Goal: Find specific page/section: Find specific page/section

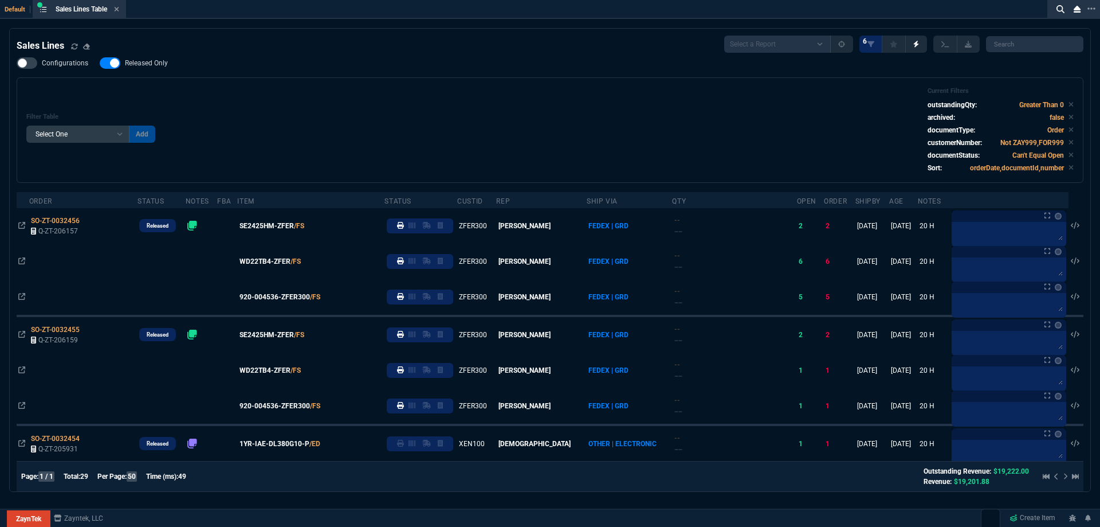
select select
click at [119, 11] on icon at bounding box center [116, 9] width 5 height 7
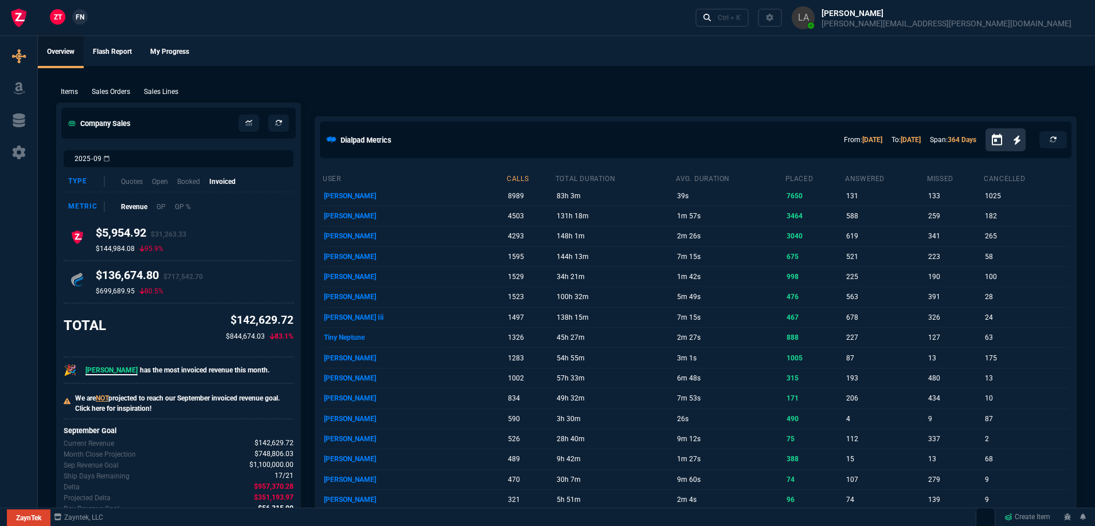
click at [175, 92] on p "Sales Lines" at bounding box center [161, 92] width 34 height 10
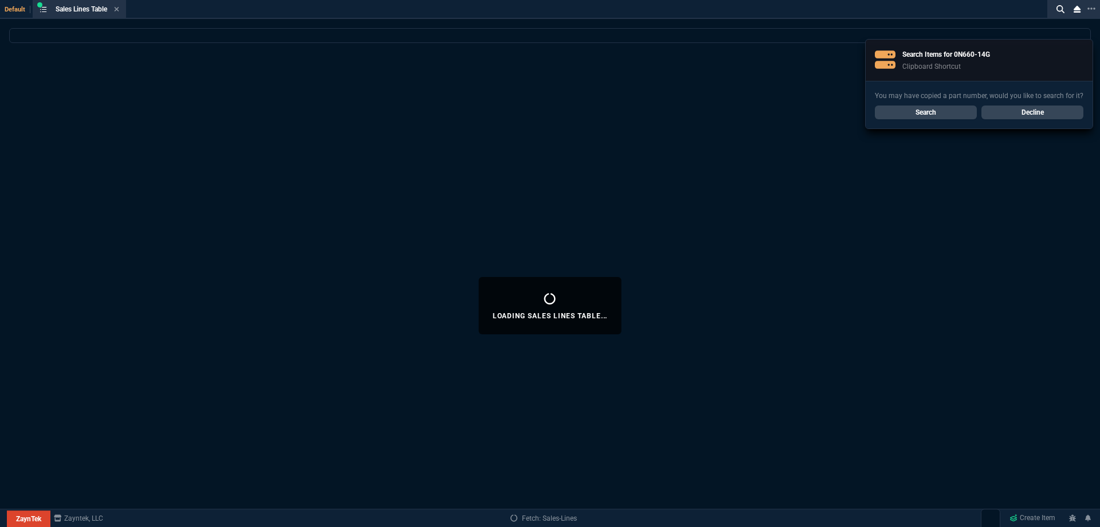
select select
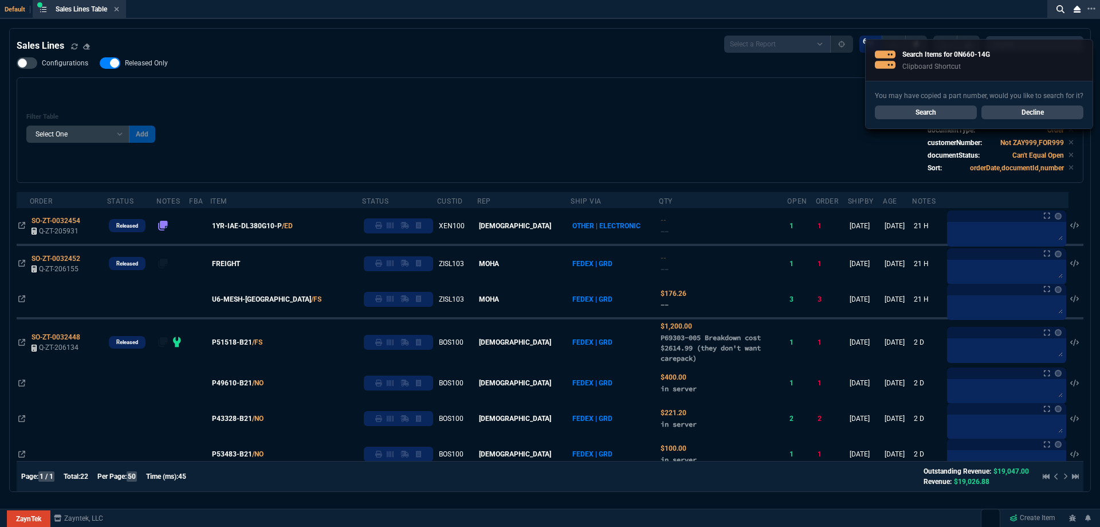
click at [141, 68] on span "Released Only" at bounding box center [146, 62] width 43 height 9
click at [100, 64] on input "Released Only" at bounding box center [99, 63] width 1 height 1
checkbox input "false"
click at [160, 90] on div "Filter Table Select One Add Filter () Age () ATS () Cond (itemVariantCode) Cust…" at bounding box center [550, 130] width 1048 height 86
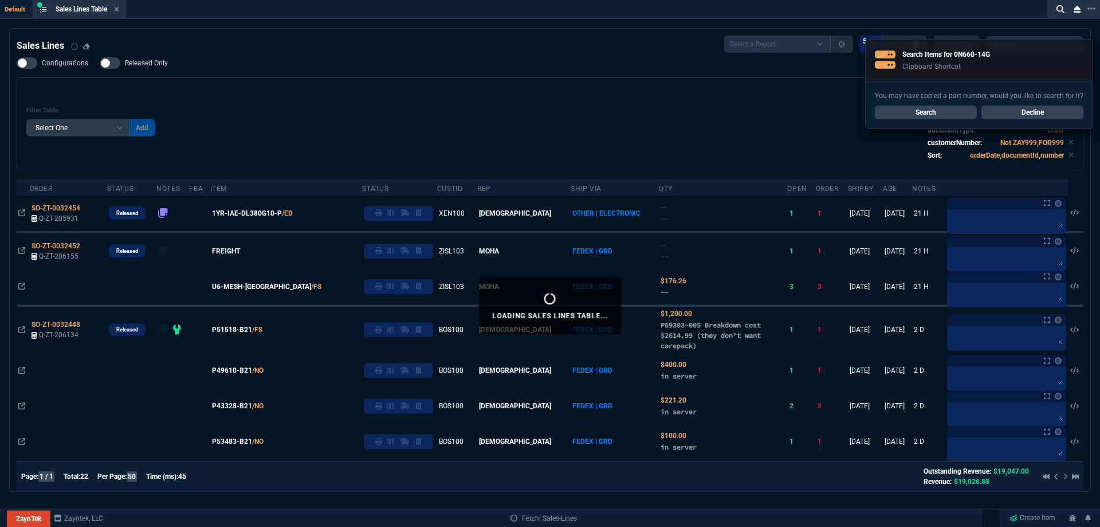
click at [1060, 116] on link "Decline" at bounding box center [1033, 112] width 102 height 14
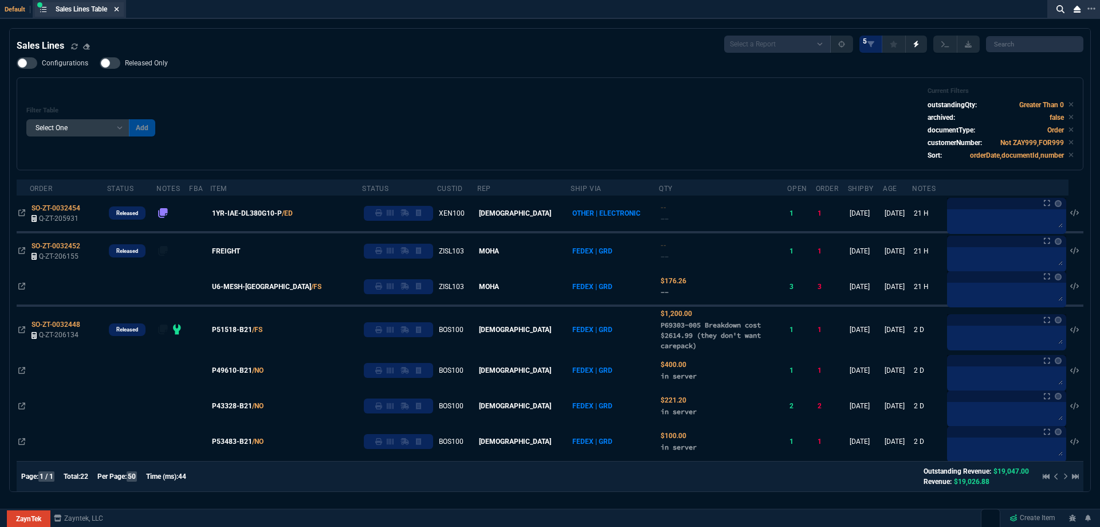
click at [117, 9] on icon at bounding box center [116, 9] width 5 height 7
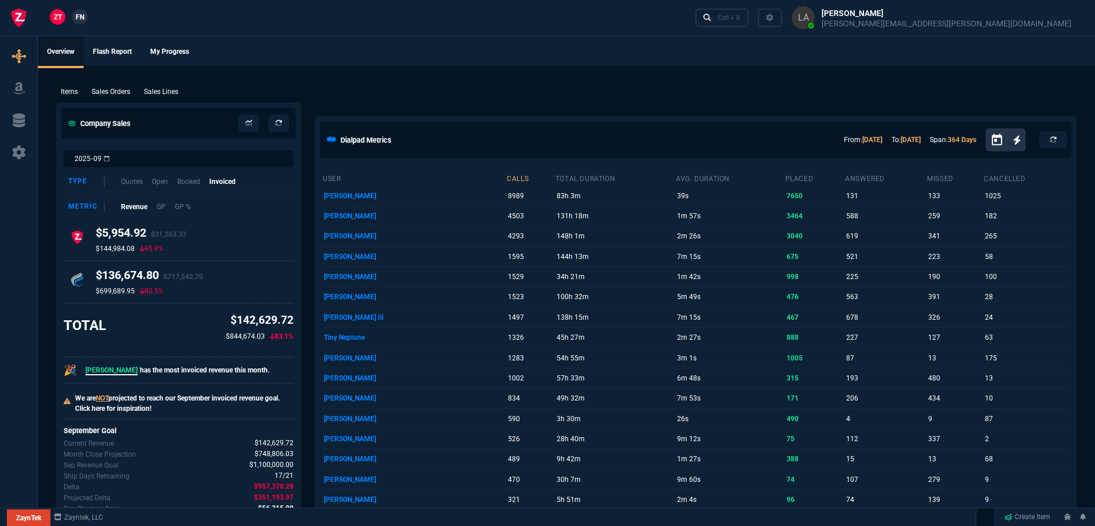
click at [83, 16] on span "FN" at bounding box center [80, 17] width 9 height 10
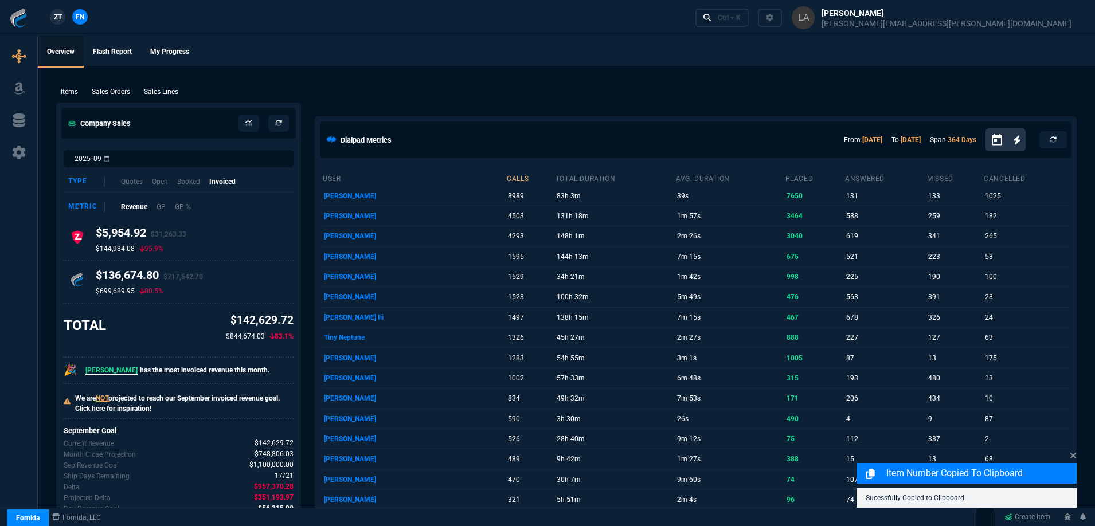
drag, startPoint x: 162, startPoint y: 88, endPoint x: 1063, endPoint y: 124, distance: 902.1
click at [162, 88] on p "Sales Lines" at bounding box center [161, 92] width 34 height 10
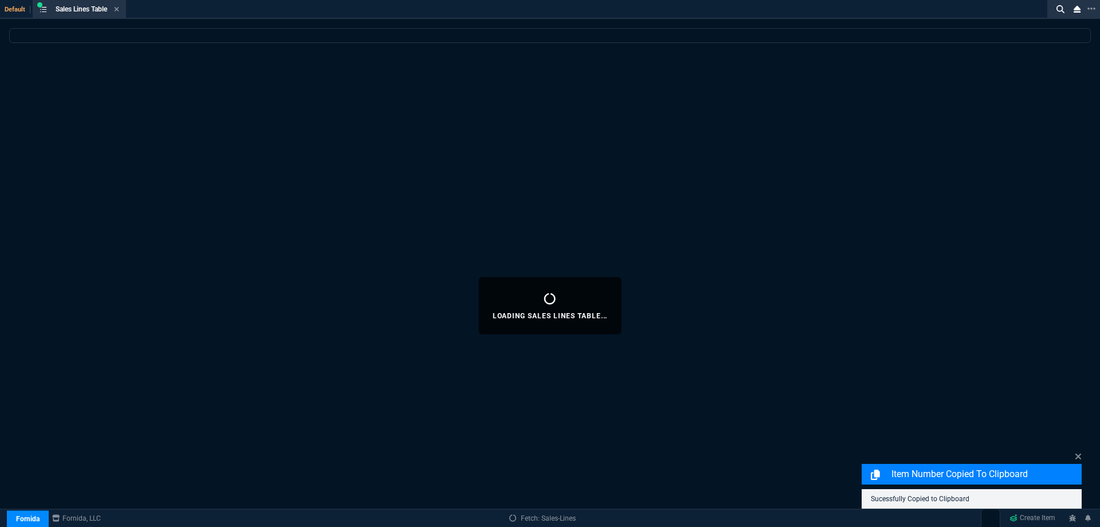
select select
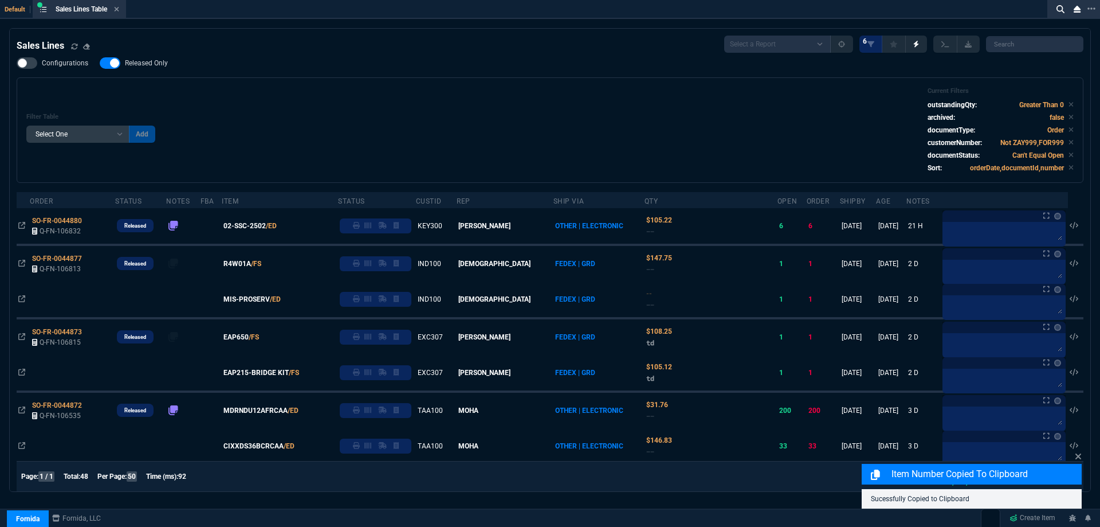
click at [140, 58] on label "Released Only" at bounding box center [140, 62] width 80 height 11
click at [100, 63] on input "Released Only" at bounding box center [99, 63] width 1 height 1
checkbox input "false"
click at [483, 95] on div "Filter Table Select One Add Filter () Age () ATS () Cond (itemVariantCode) Cust…" at bounding box center [550, 130] width 1048 height 86
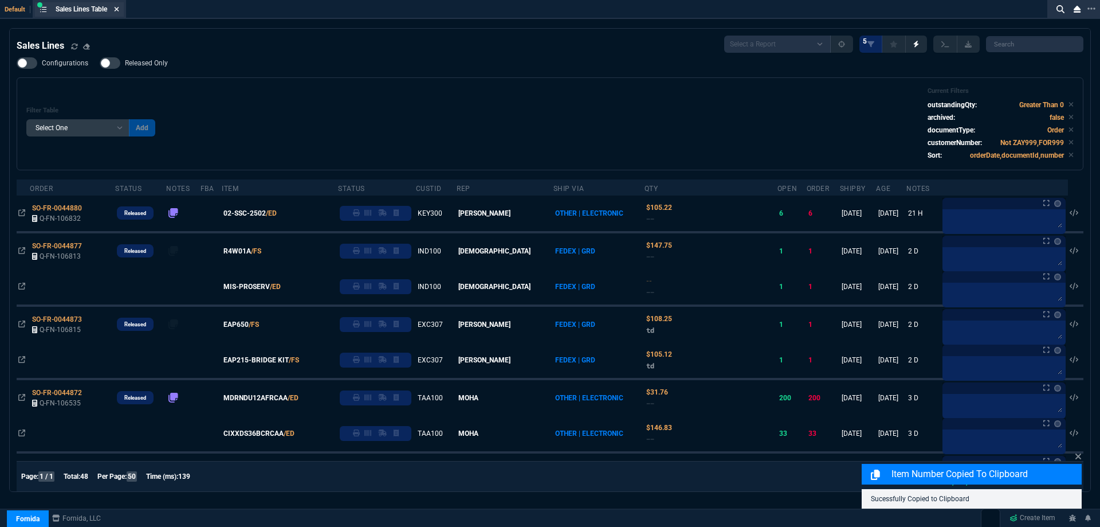
click at [119, 13] on fa-icon at bounding box center [116, 10] width 5 height 8
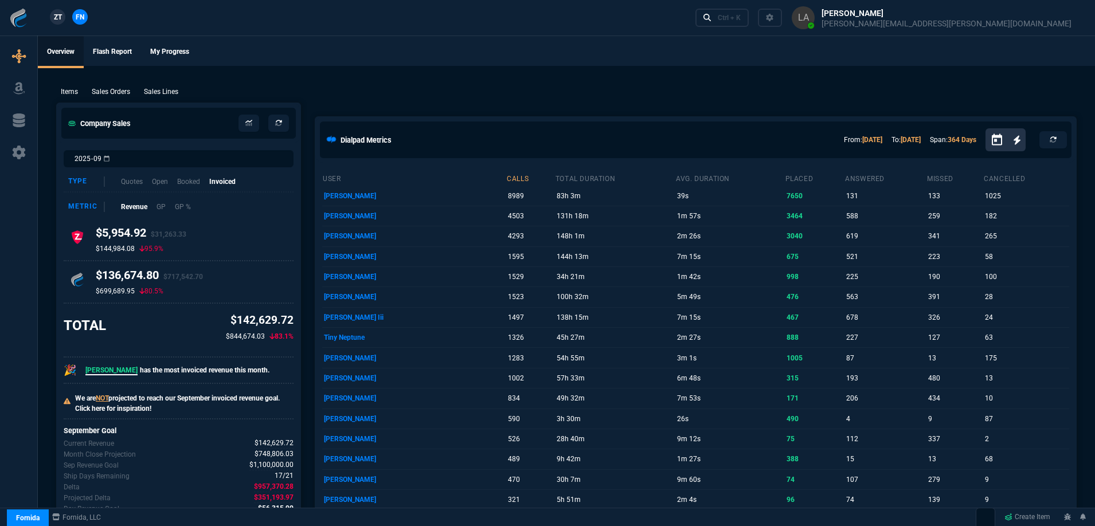
click at [58, 21] on span "ZT" at bounding box center [58, 17] width 8 height 10
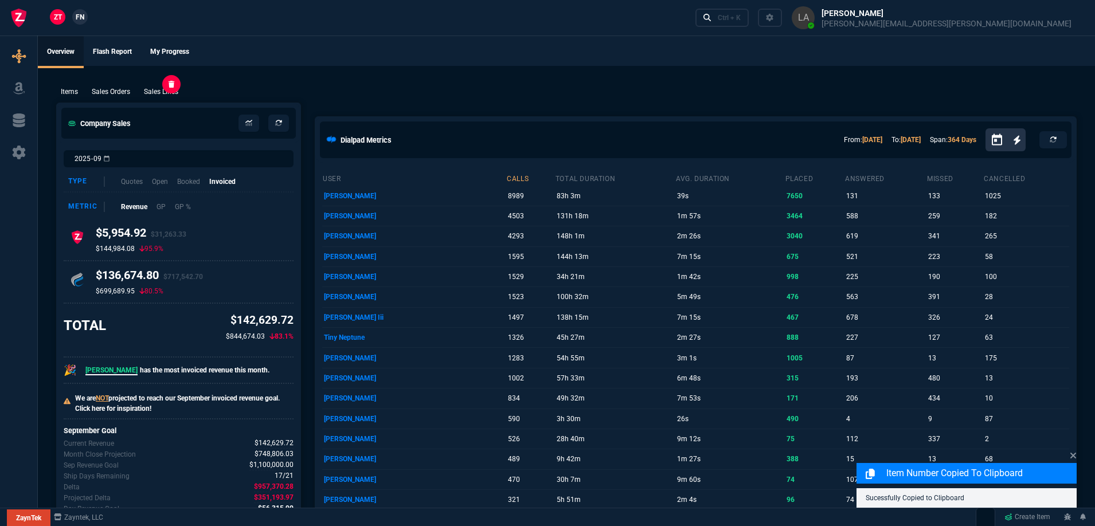
click at [165, 90] on p "Sales Lines" at bounding box center [161, 92] width 34 height 10
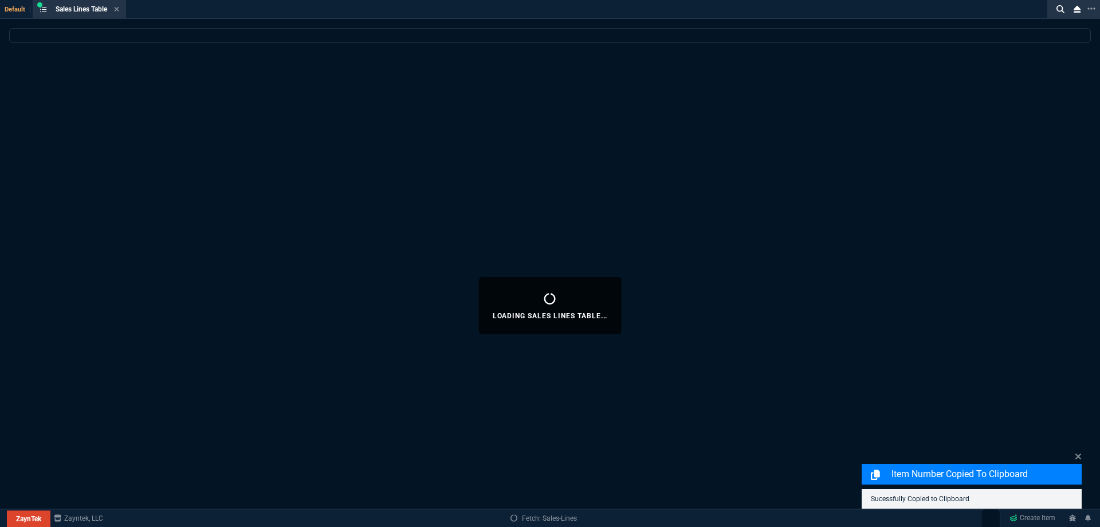
select select
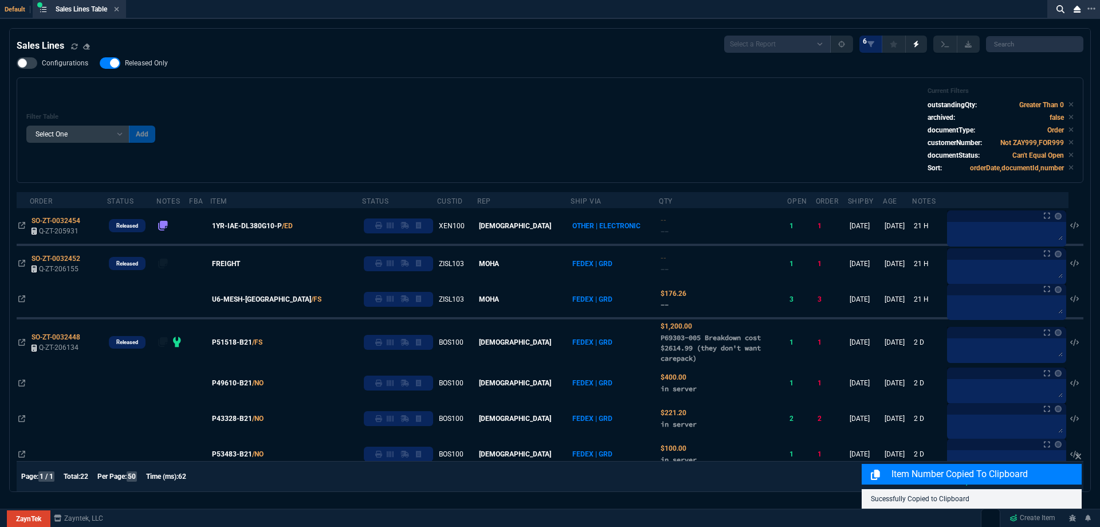
click at [154, 66] on span "Released Only" at bounding box center [146, 62] width 43 height 9
click at [100, 64] on input "Released Only" at bounding box center [99, 63] width 1 height 1
checkbox input "false"
click at [330, 84] on div "Filter Table Select One Add Filter () Age () ATS () Cond (itemVariantCode) Cust…" at bounding box center [550, 129] width 1067 height 105
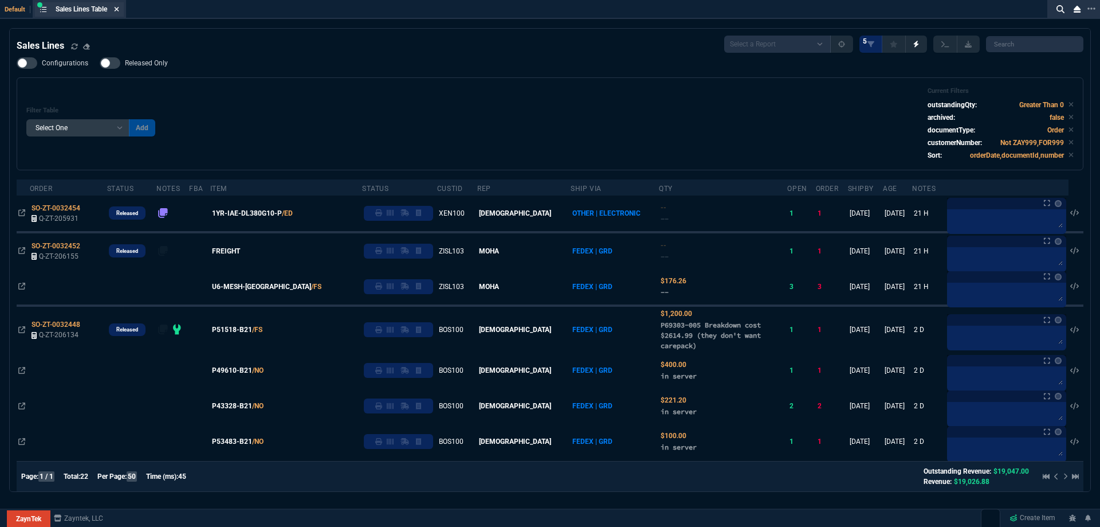
click at [117, 10] on icon at bounding box center [117, 9] width 5 height 5
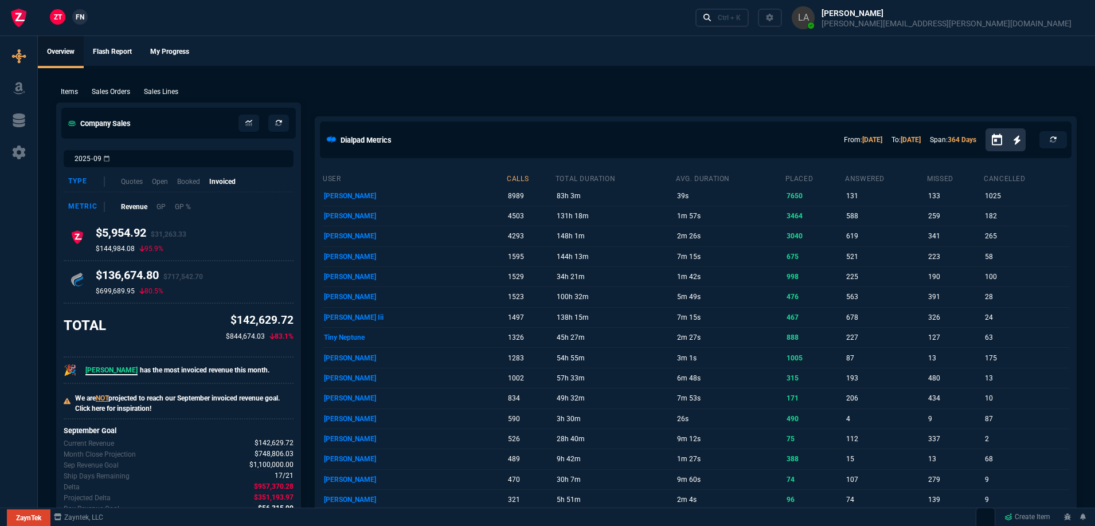
click at [77, 13] on span "FN" at bounding box center [80, 17] width 9 height 10
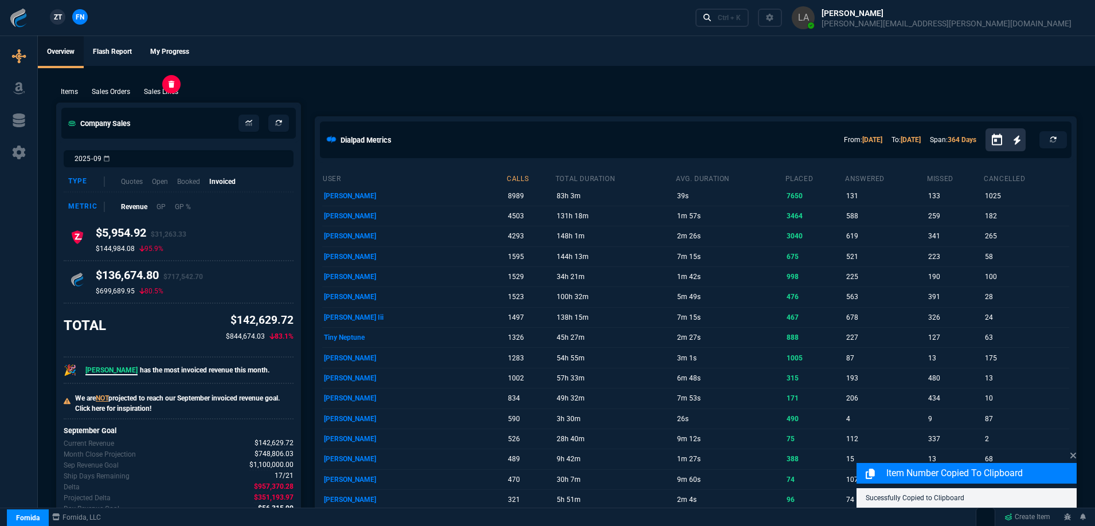
click at [163, 96] on p "Sales Lines" at bounding box center [161, 92] width 34 height 10
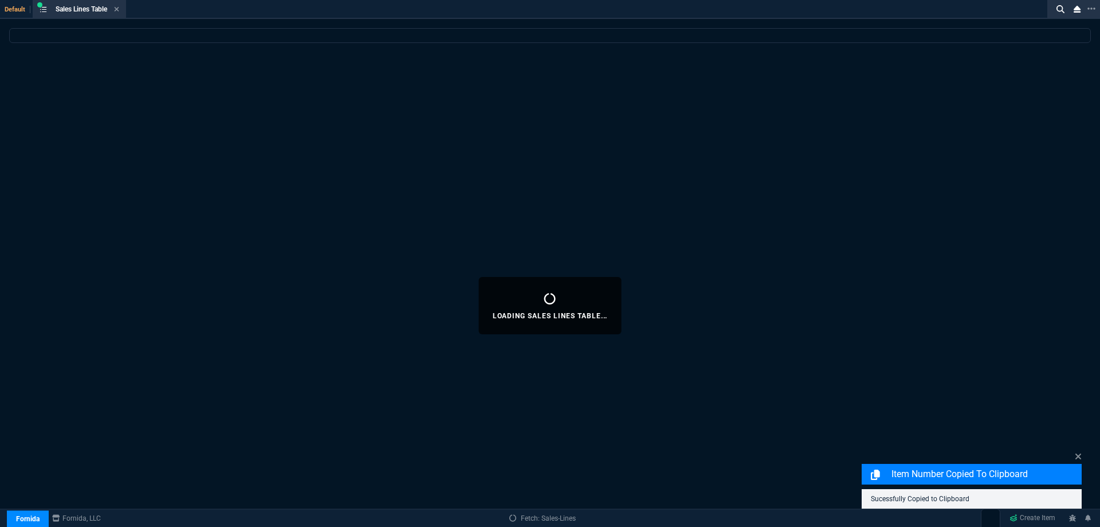
select select
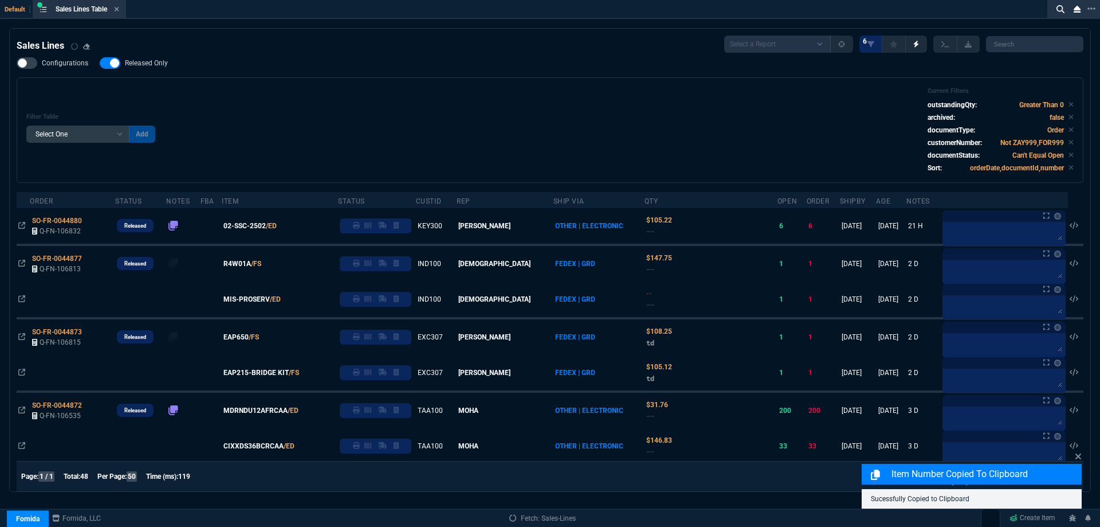
click at [151, 66] on span "Released Only" at bounding box center [146, 62] width 43 height 9
click at [100, 64] on input "Released Only" at bounding box center [99, 63] width 1 height 1
checkbox input "false"
drag, startPoint x: 293, startPoint y: 85, endPoint x: 285, endPoint y: 88, distance: 8.5
click at [293, 85] on div "Filter Table Select One Add Filter () Age () ATS () Cond (itemVariantCode) Cust…" at bounding box center [550, 129] width 1067 height 105
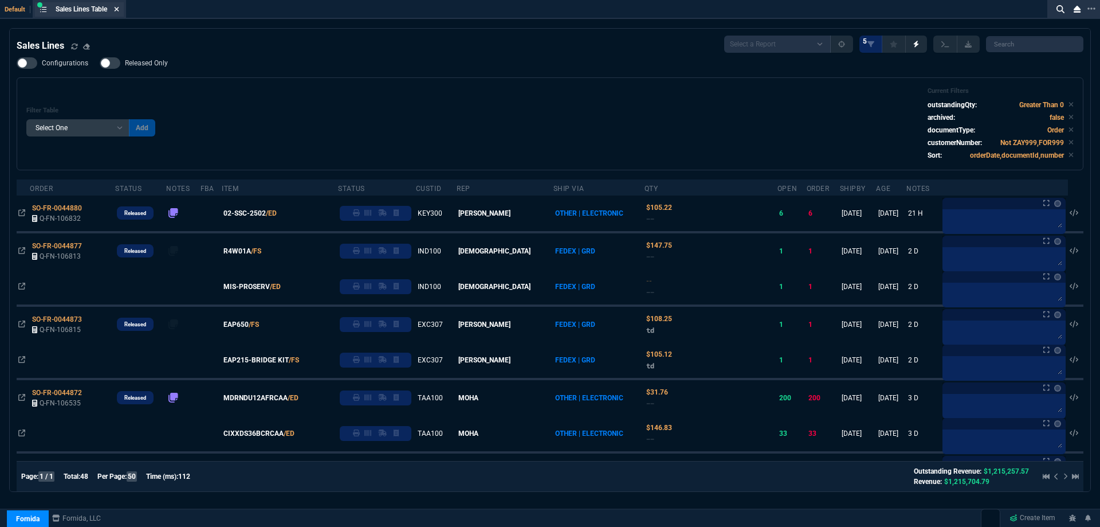
click at [119, 8] on icon at bounding box center [117, 9] width 5 height 5
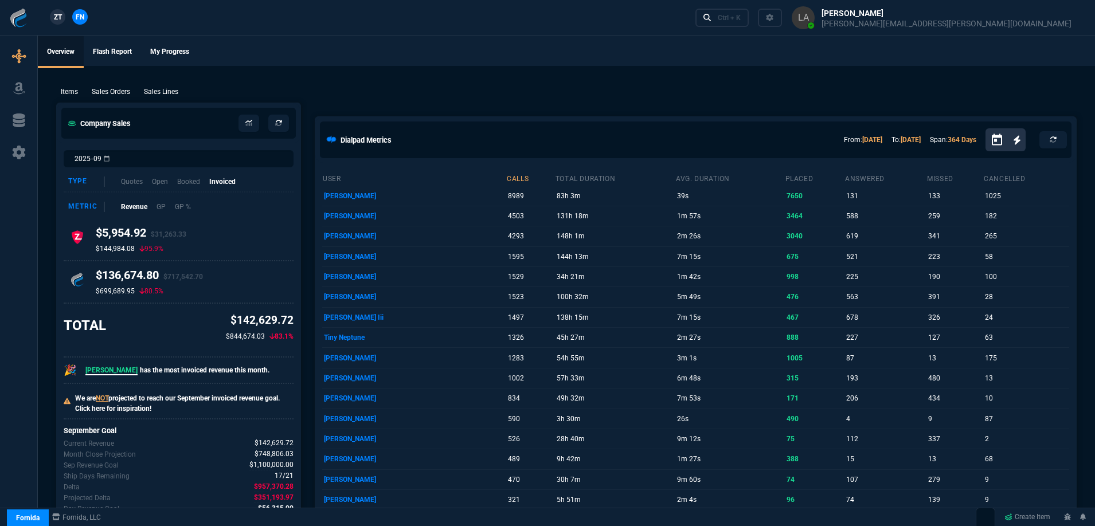
click at [62, 15] on link "ZT" at bounding box center [57, 16] width 15 height 15
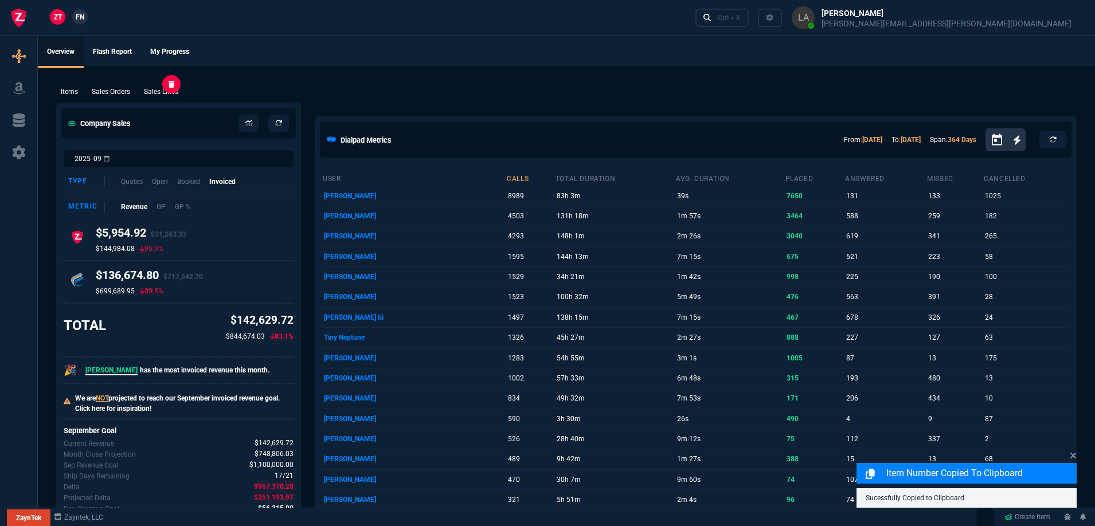
click at [161, 88] on p "Sales Lines" at bounding box center [161, 92] width 34 height 10
select select
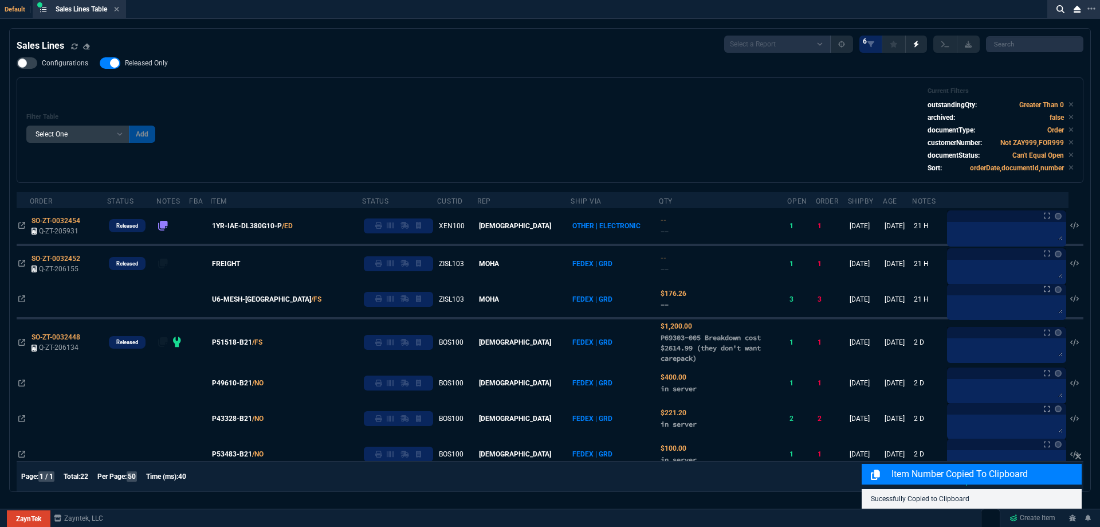
click at [149, 65] on span "Released Only" at bounding box center [146, 62] width 43 height 9
click at [100, 64] on input "Released Only" at bounding box center [99, 63] width 1 height 1
checkbox input "false"
click at [340, 84] on div "Filter Table Select One Add Filter () Age () ATS () Cond (itemVariantCode) Cust…" at bounding box center [550, 129] width 1067 height 105
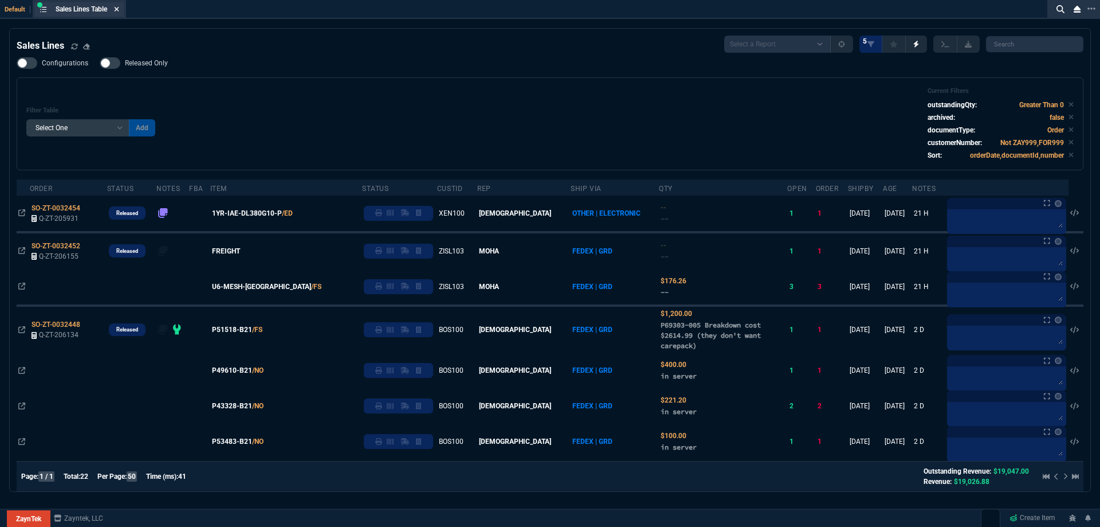
click at [119, 9] on icon at bounding box center [116, 9] width 5 height 7
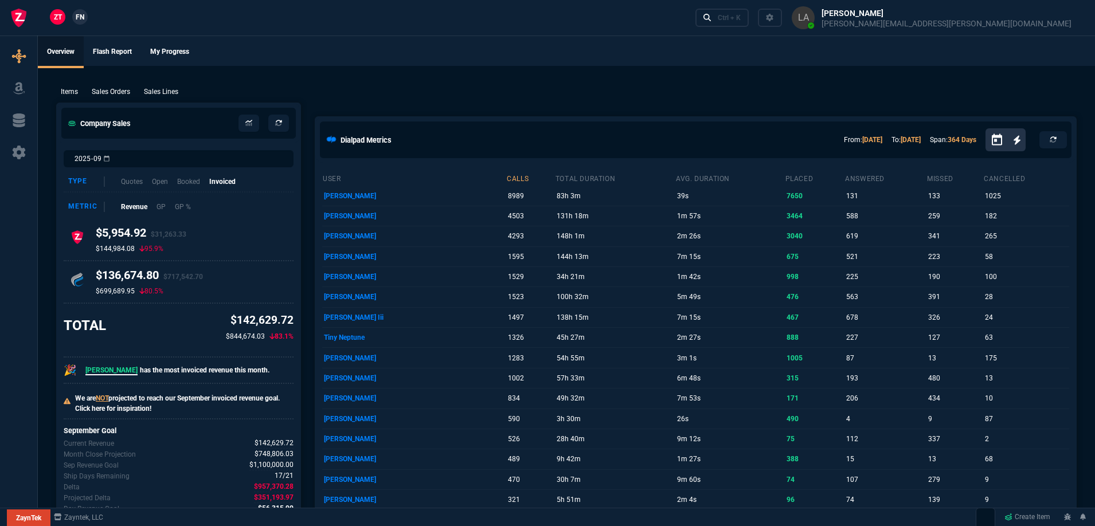
click at [84, 18] on span "FN" at bounding box center [80, 17] width 9 height 10
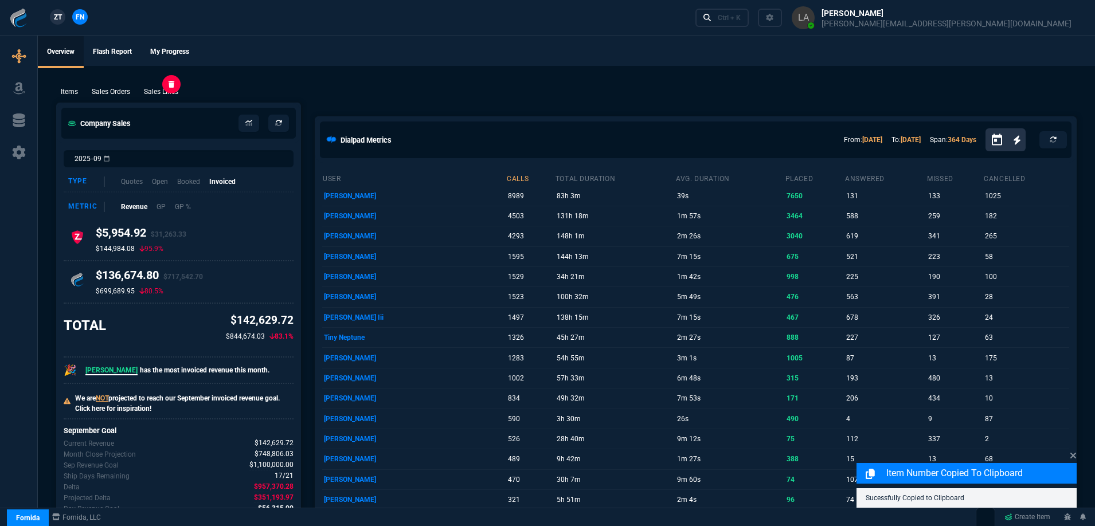
click at [163, 88] on p "Sales Lines" at bounding box center [161, 92] width 34 height 10
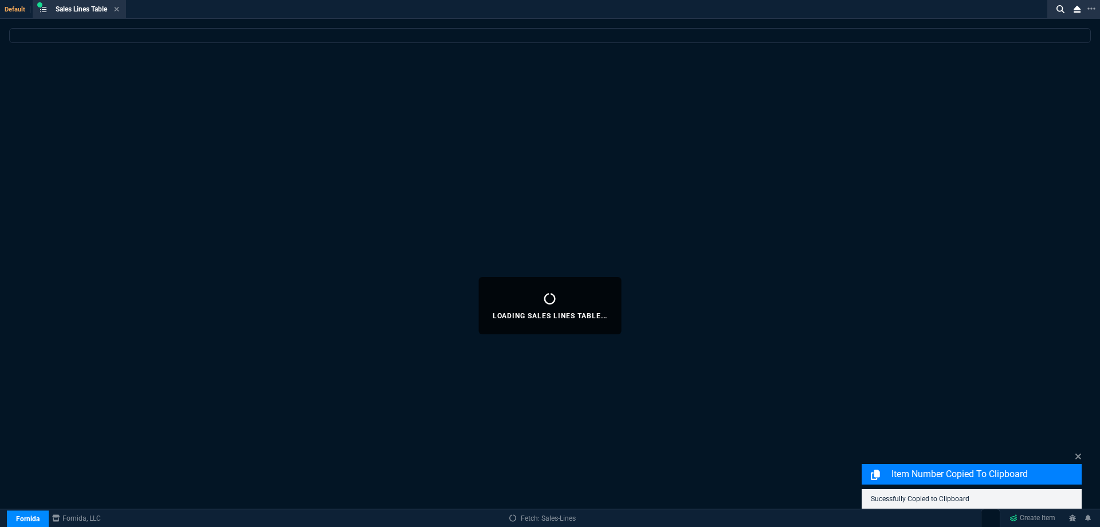
select select
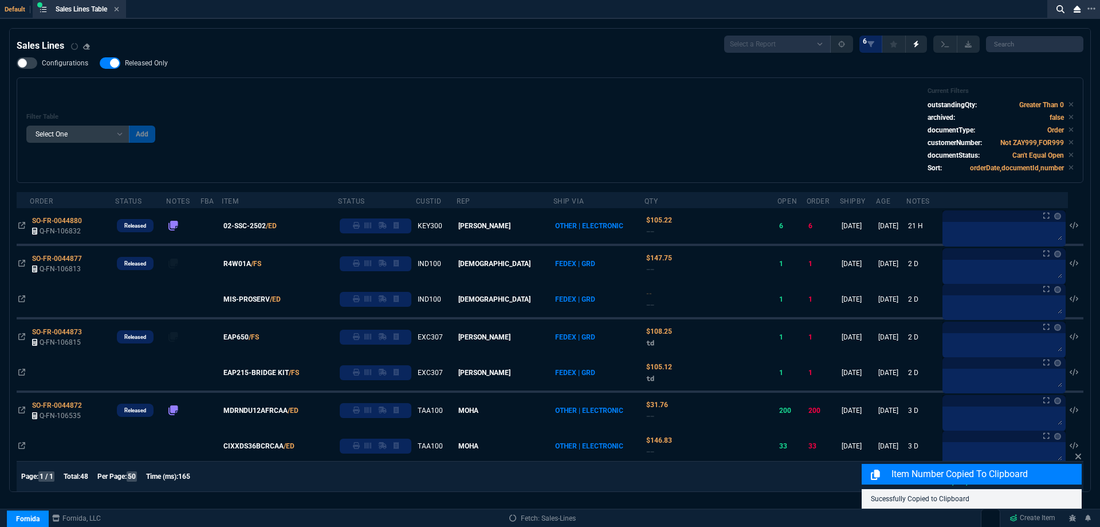
click at [144, 66] on span "Released Only" at bounding box center [146, 62] width 43 height 9
click at [100, 64] on input "Released Only" at bounding box center [99, 63] width 1 height 1
checkbox input "false"
click at [442, 88] on div "Filter Table Select One Add Filter () Age () ATS () Cond (itemVariantCode) Cust…" at bounding box center [550, 130] width 1048 height 86
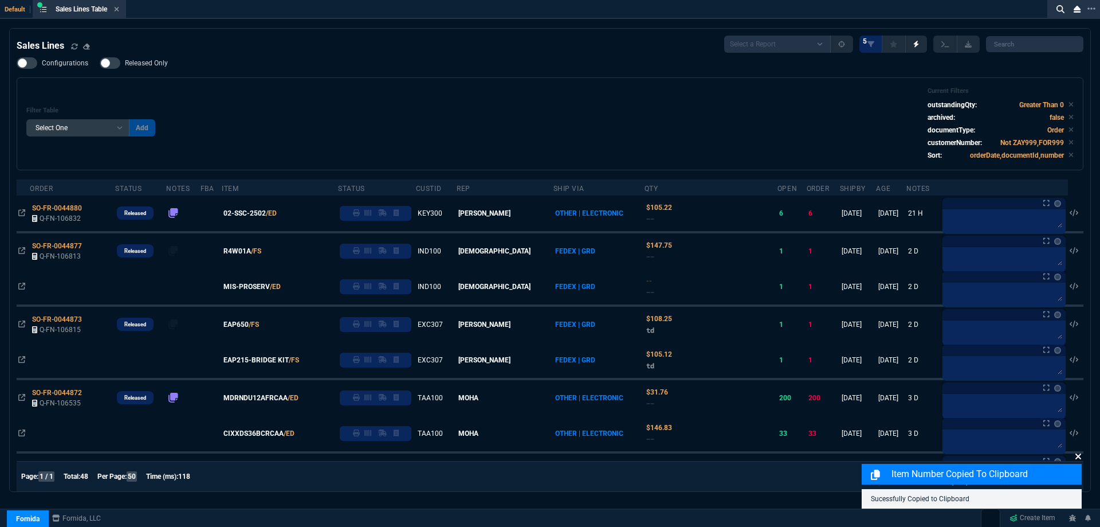
click at [1080, 460] on icon at bounding box center [1078, 456] width 7 height 9
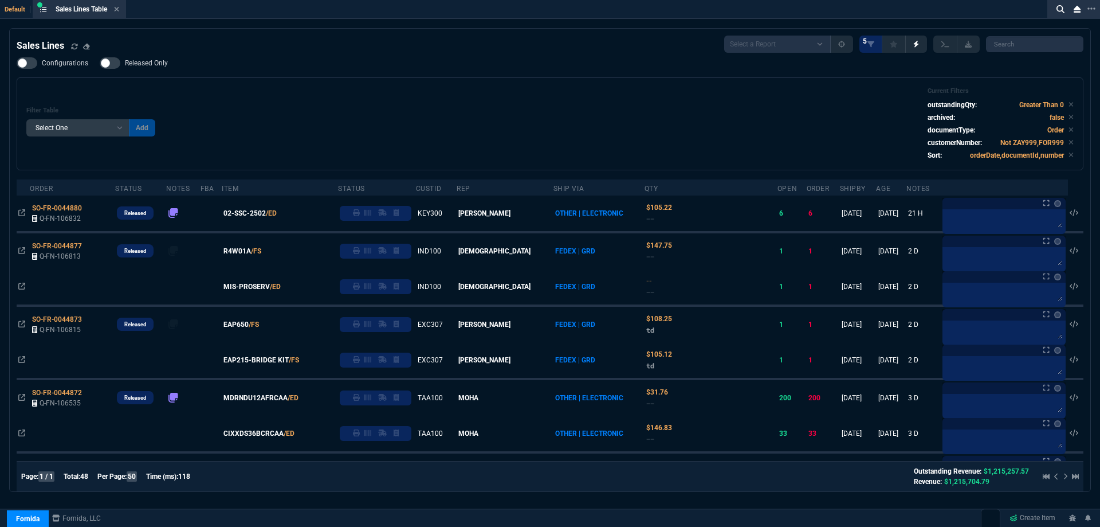
click at [378, 109] on div "Filter Table Select One Add Filter () Age () ATS () Cond (itemVariantCode) Cust…" at bounding box center [550, 123] width 1048 height 73
click at [118, 11] on icon at bounding box center [116, 9] width 5 height 7
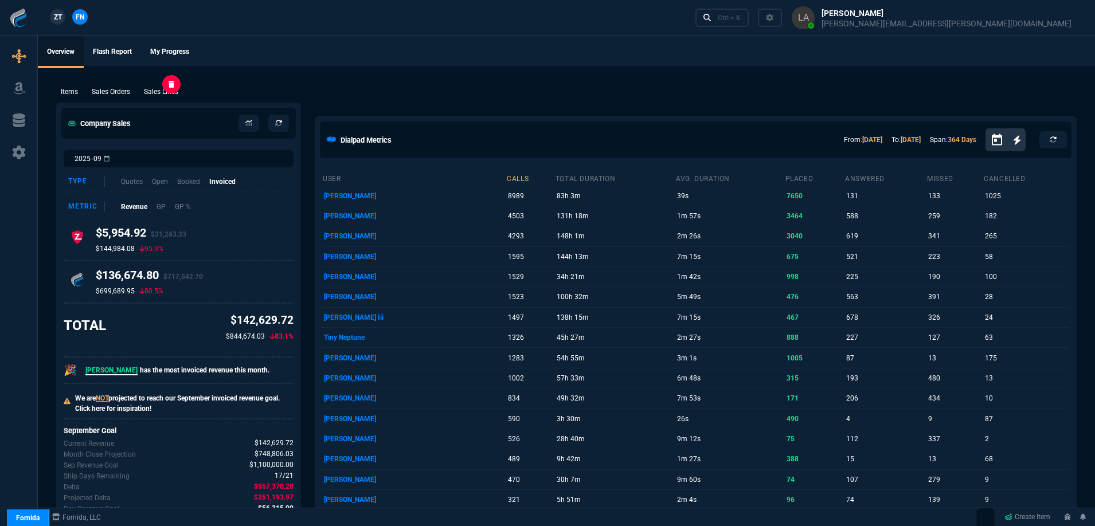
click at [167, 89] on p "Sales Lines" at bounding box center [161, 92] width 34 height 10
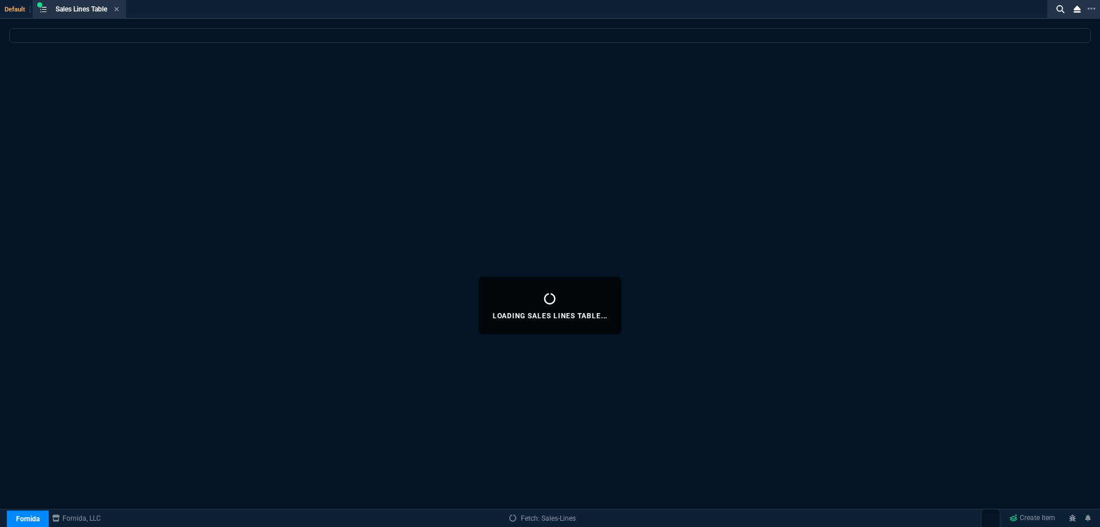
select select
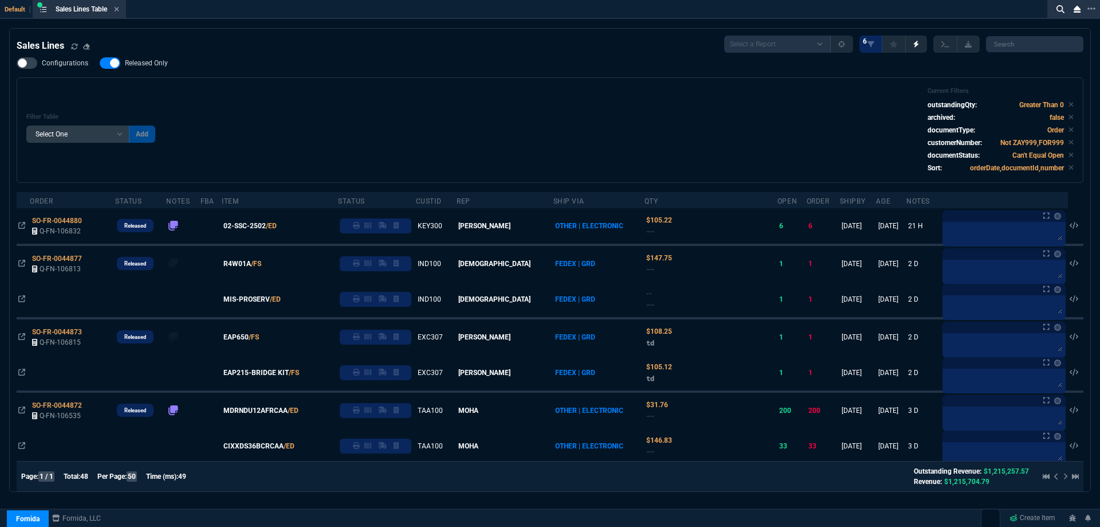
click at [151, 63] on span "Released Only" at bounding box center [146, 62] width 43 height 9
click at [100, 63] on input "Released Only" at bounding box center [99, 63] width 1 height 1
checkbox input "false"
click at [381, 95] on div "Filter Table Select One Add Filter () Age () ATS () Cond (itemVariantCode) Cust…" at bounding box center [550, 130] width 1048 height 86
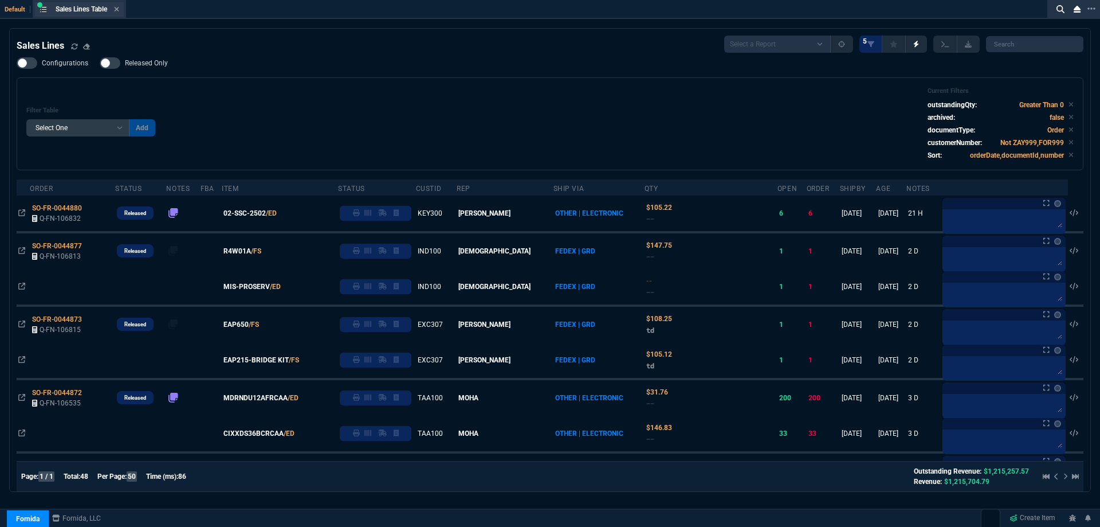
click at [121, 8] on div "Sales Lines Table Sales Line" at bounding box center [79, 9] width 89 height 14
click at [119, 8] on icon at bounding box center [116, 9] width 5 height 7
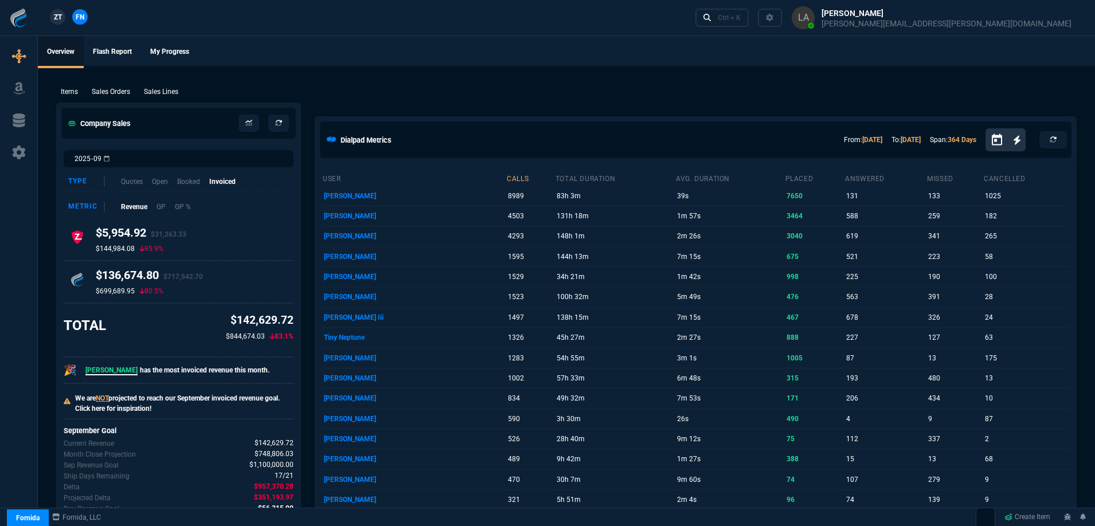
click at [52, 18] on link "ZT" at bounding box center [57, 16] width 15 height 15
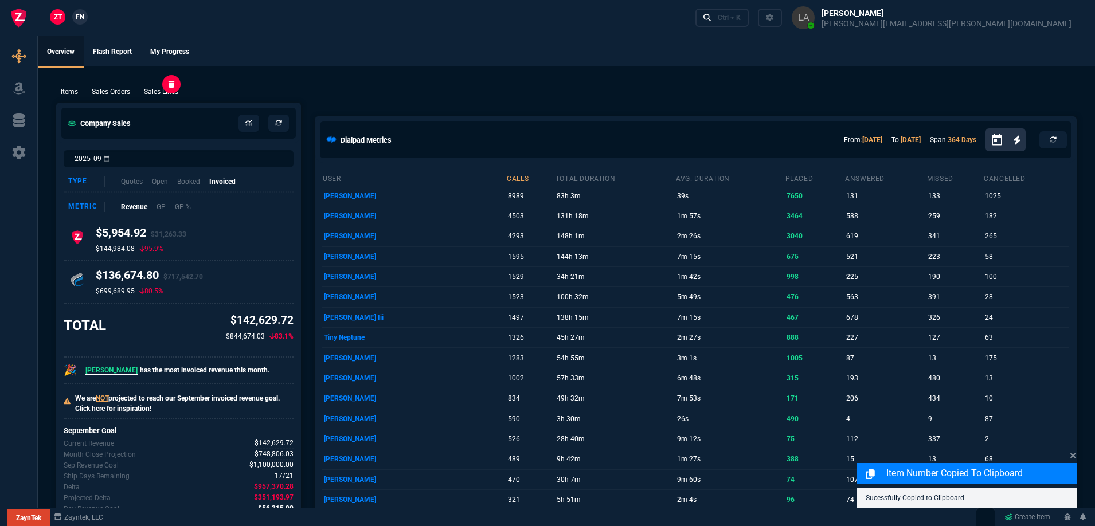
click at [171, 94] on p "Sales Lines" at bounding box center [161, 92] width 34 height 10
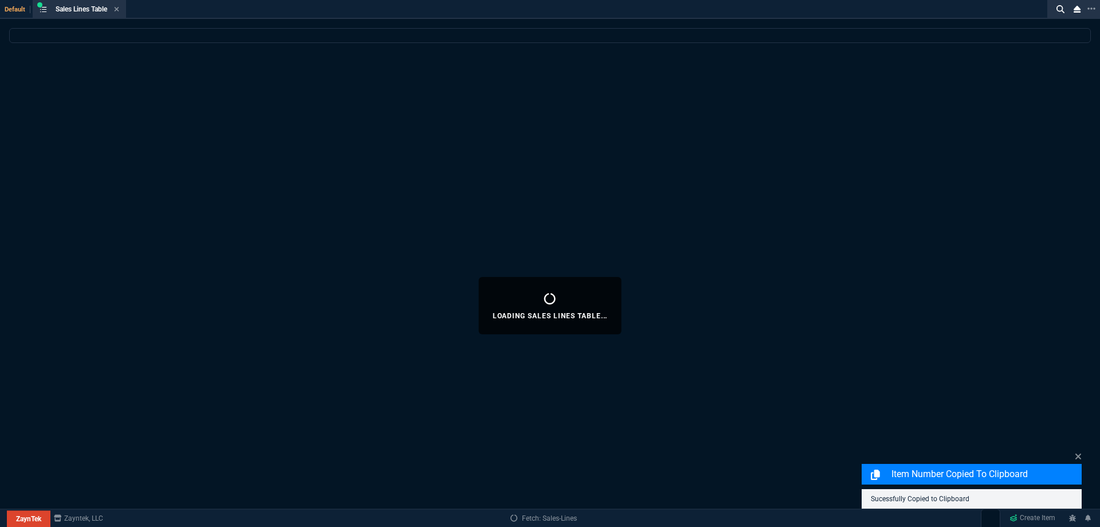
select select
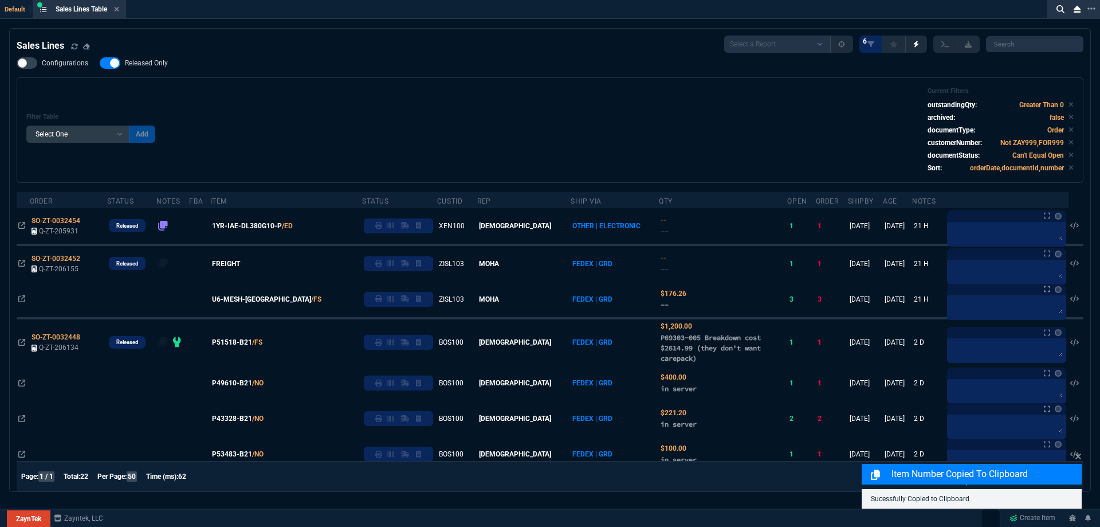
click at [156, 63] on span "Released Only" at bounding box center [146, 62] width 43 height 9
click at [100, 63] on input "Released Only" at bounding box center [99, 63] width 1 height 1
checkbox input "false"
click at [429, 93] on div "Filter Table Select One Add Filter () Age () ATS () Cond (itemVariantCode) Cust…" at bounding box center [550, 130] width 1048 height 86
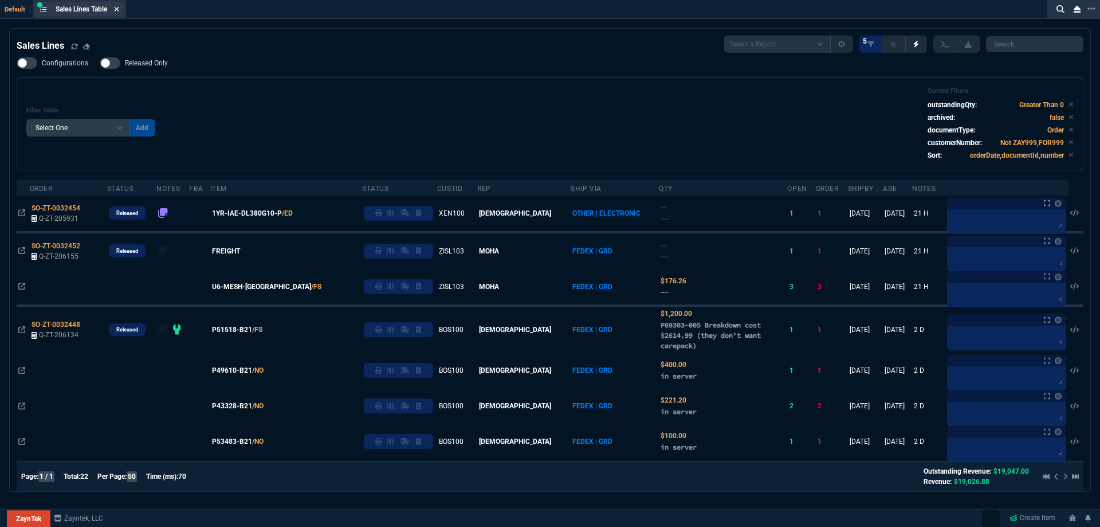
click at [118, 11] on icon at bounding box center [116, 9] width 5 height 7
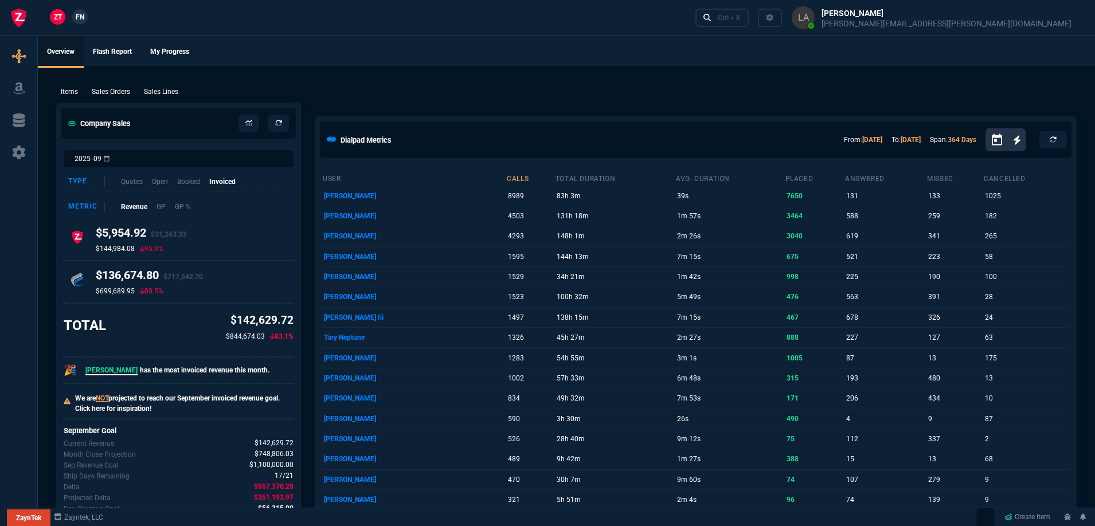
click at [178, 86] on div "Items Sales Orders Sales Lines Add Link" at bounding box center [566, 91] width 1020 height 14
click at [81, 18] on span "FN" at bounding box center [80, 17] width 9 height 10
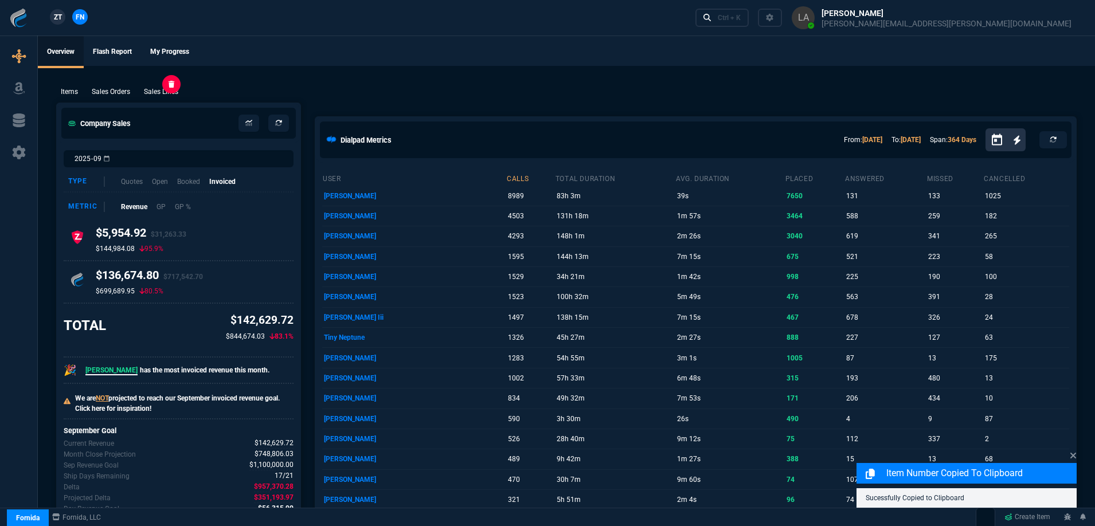
click at [155, 92] on p "Sales Lines" at bounding box center [161, 92] width 34 height 10
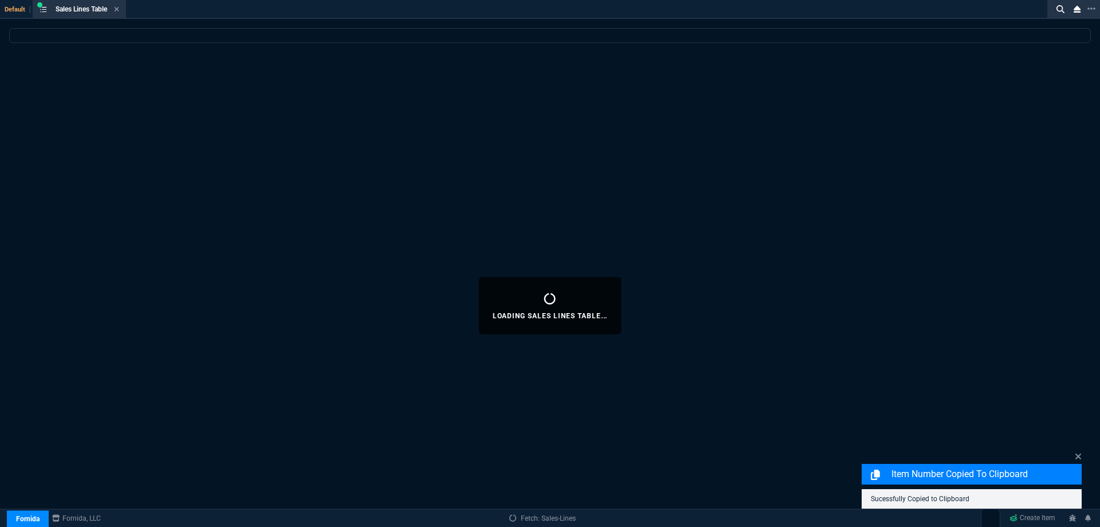
select select
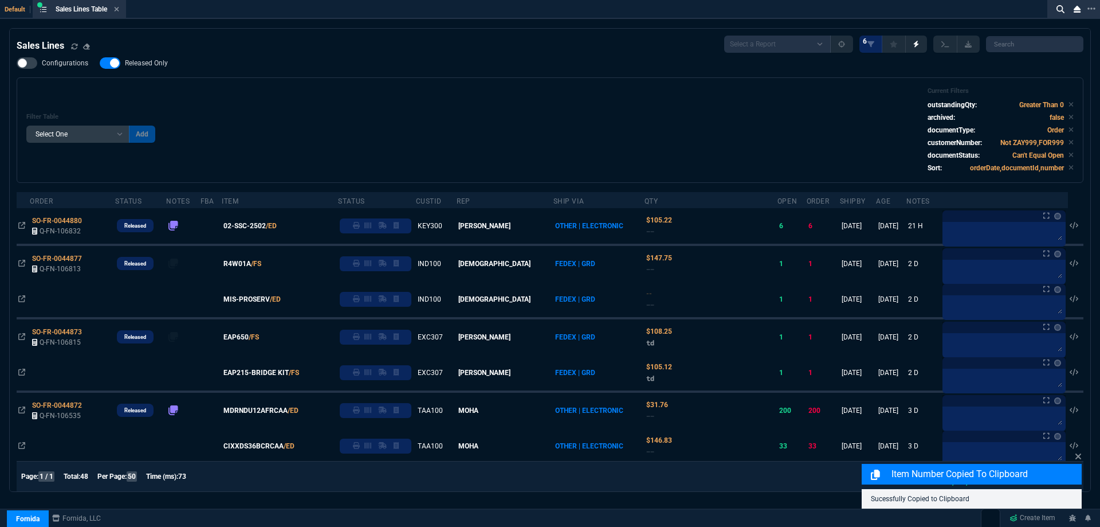
click at [152, 62] on span "Released Only" at bounding box center [146, 62] width 43 height 9
click at [100, 63] on input "Released Only" at bounding box center [99, 63] width 1 height 1
checkbox input "false"
click at [407, 96] on div "Filter Table Select One Add Filter () Age () ATS () Cond (itemVariantCode) Cust…" at bounding box center [550, 130] width 1048 height 86
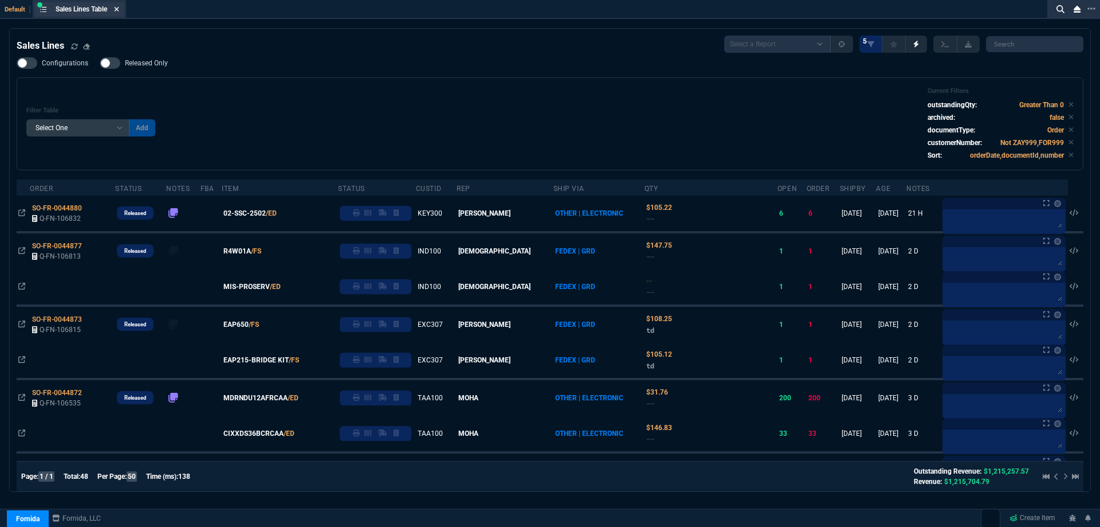
click at [119, 12] on icon at bounding box center [116, 9] width 5 height 7
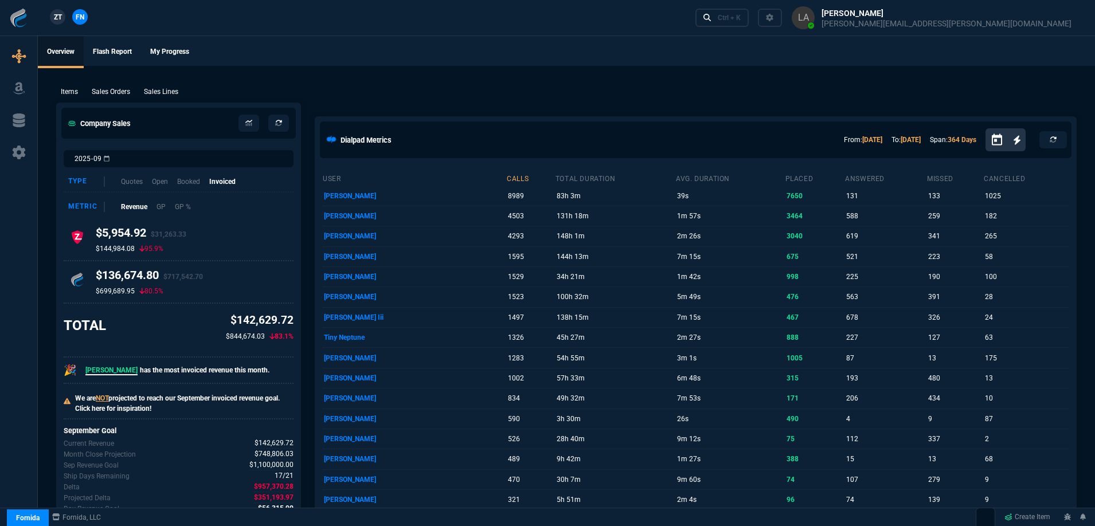
click at [58, 17] on span "ZT" at bounding box center [58, 17] width 8 height 10
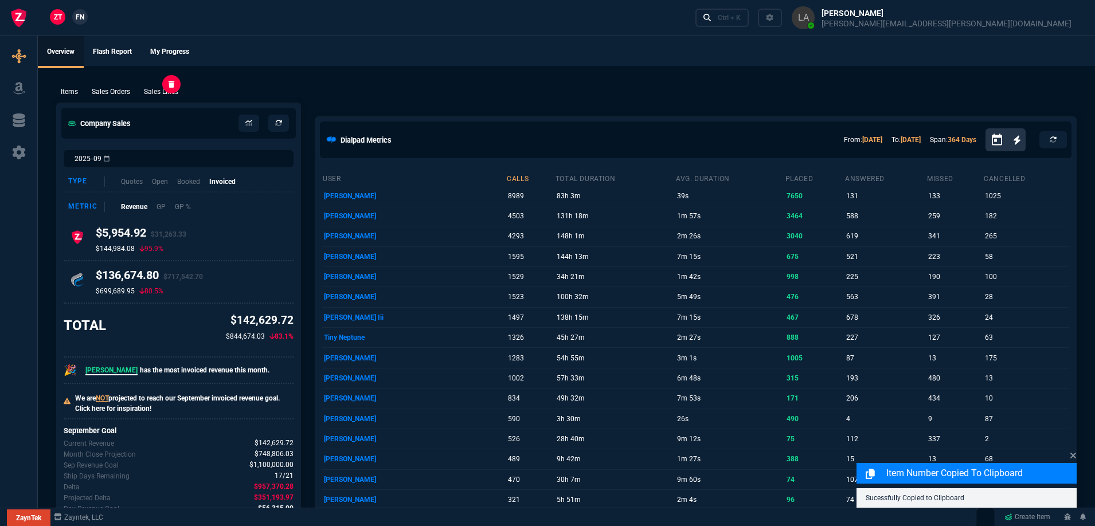
click at [156, 90] on p "Sales Lines" at bounding box center [161, 92] width 34 height 10
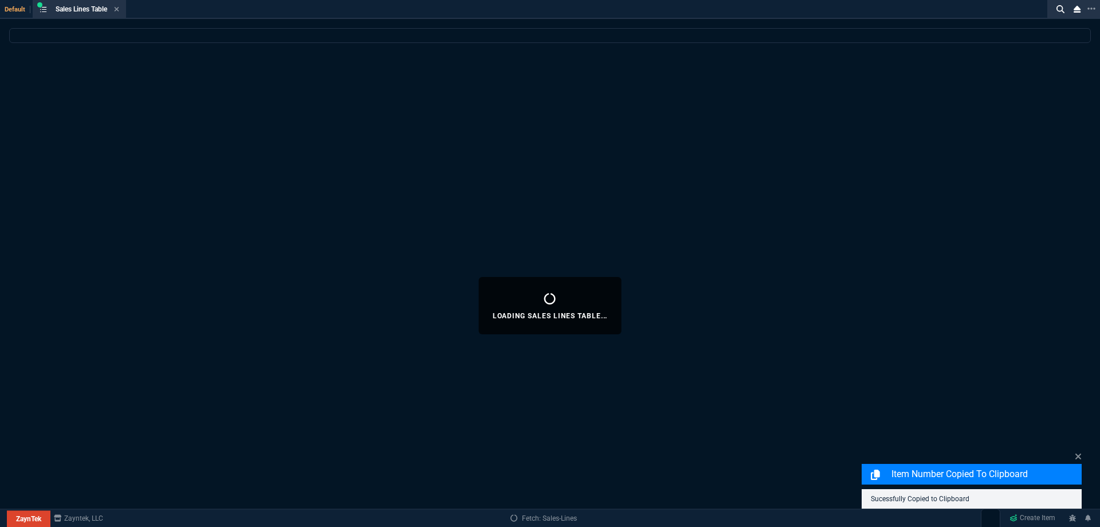
select select
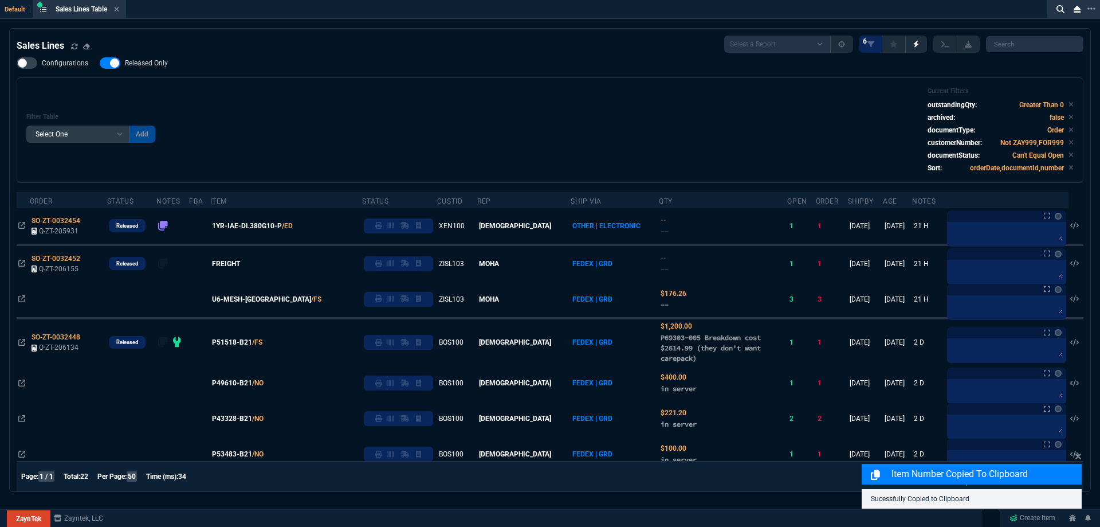
click at [143, 62] on span "Released Only" at bounding box center [146, 62] width 43 height 9
click at [100, 63] on input "Released Only" at bounding box center [99, 63] width 1 height 1
click at [371, 105] on div "Filter Table Select One Add Filter () Age () ATS () Cond (itemVariantCode) Cust…" at bounding box center [550, 130] width 1048 height 86
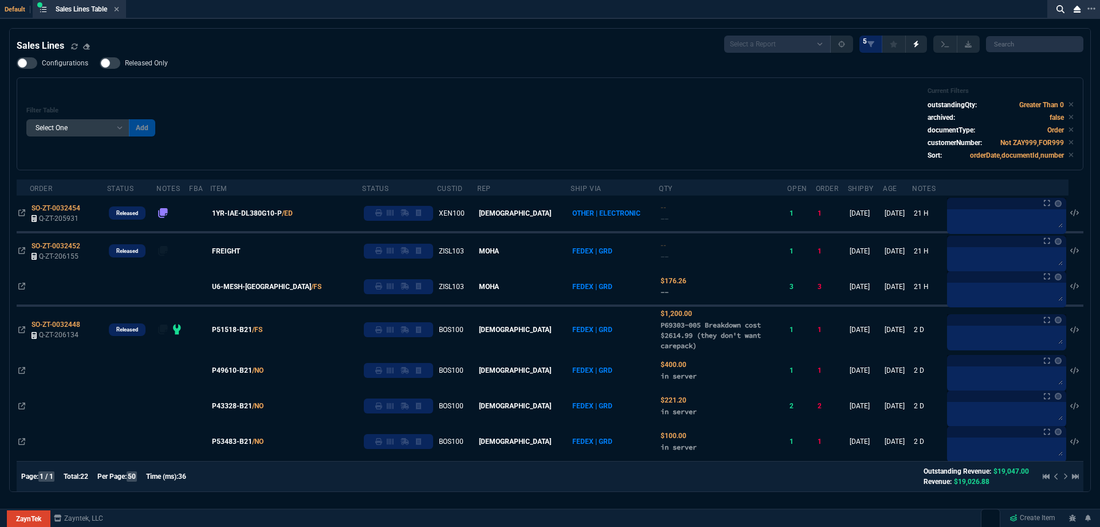
drag, startPoint x: 149, startPoint y: 66, endPoint x: 318, endPoint y: 77, distance: 169.4
click at [149, 66] on span "Released Only" at bounding box center [146, 62] width 43 height 9
click at [100, 64] on input "Released Only" at bounding box center [99, 63] width 1 height 1
click at [370, 86] on div "Filter Table Select One Add Filter () Age () ATS () Cond (itemVariantCode) Cust…" at bounding box center [550, 123] width 1067 height 93
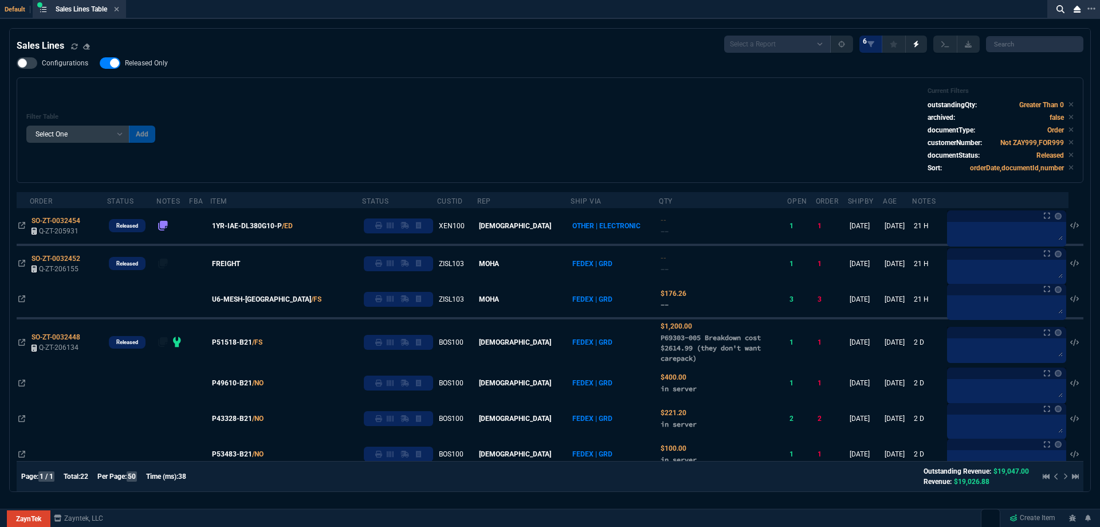
click at [141, 62] on span "Released Only" at bounding box center [146, 62] width 43 height 9
click at [100, 63] on input "Released Only" at bounding box center [99, 63] width 1 height 1
checkbox input "false"
click at [426, 98] on div "Filter Table Select One Add Filter () Age () ATS () Cond (itemVariantCode) Cust…" at bounding box center [550, 130] width 1048 height 86
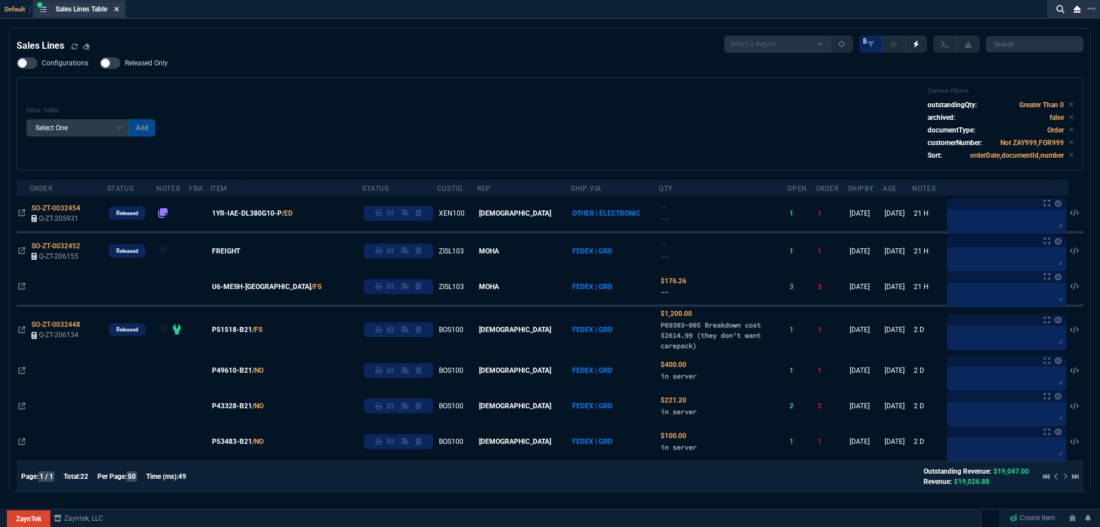
click at [116, 7] on icon at bounding box center [116, 9] width 5 height 7
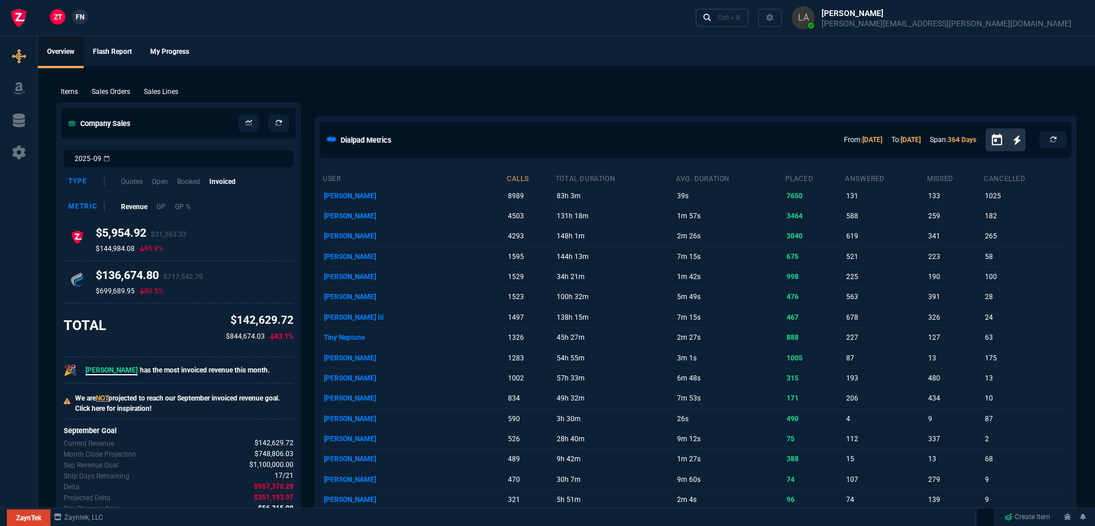
click at [79, 15] on span "FN" at bounding box center [80, 17] width 9 height 10
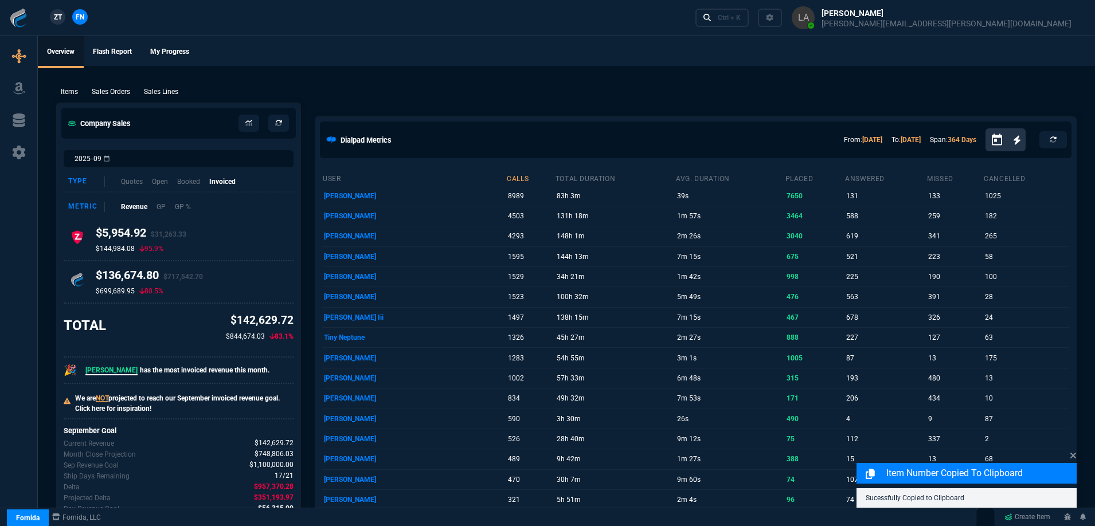
click at [168, 94] on p "Sales Lines" at bounding box center [161, 92] width 34 height 10
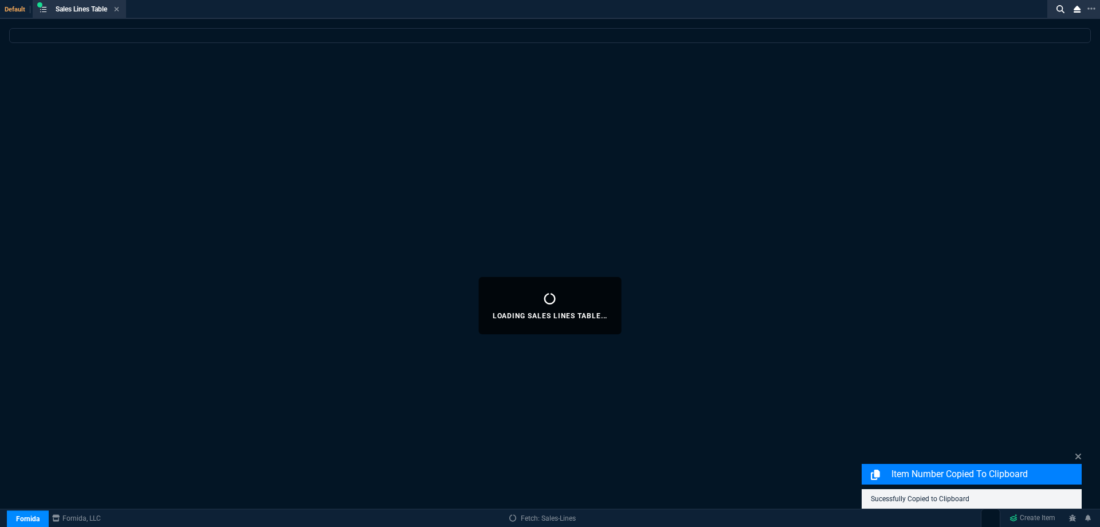
select select
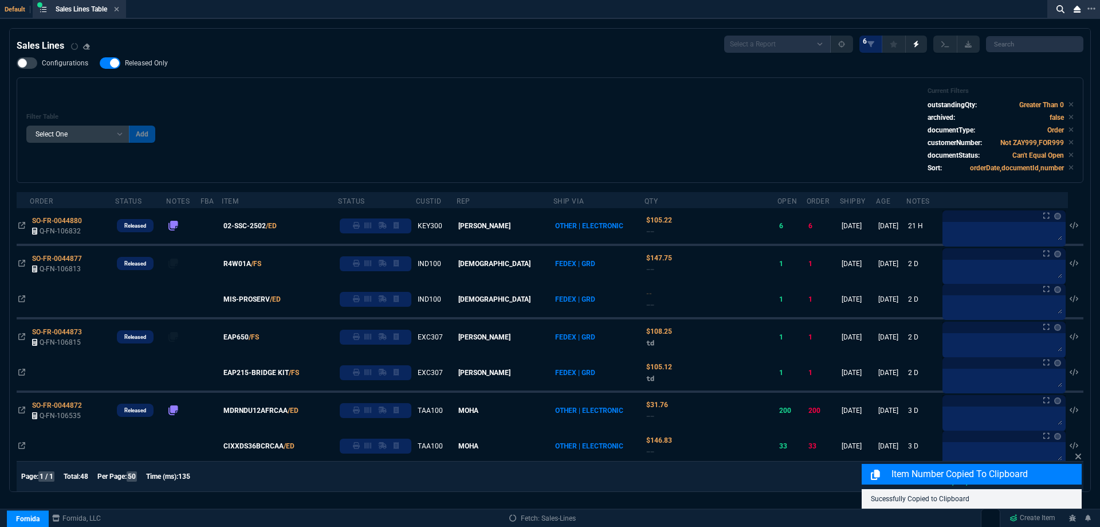
click at [154, 60] on span "Released Only" at bounding box center [146, 62] width 43 height 9
click at [100, 63] on input "Released Only" at bounding box center [99, 63] width 1 height 1
checkbox input "false"
click at [417, 113] on div "Filter Table Select One Add Filter () Age () ATS () Cond (itemVariantCode) Cust…" at bounding box center [550, 130] width 1048 height 86
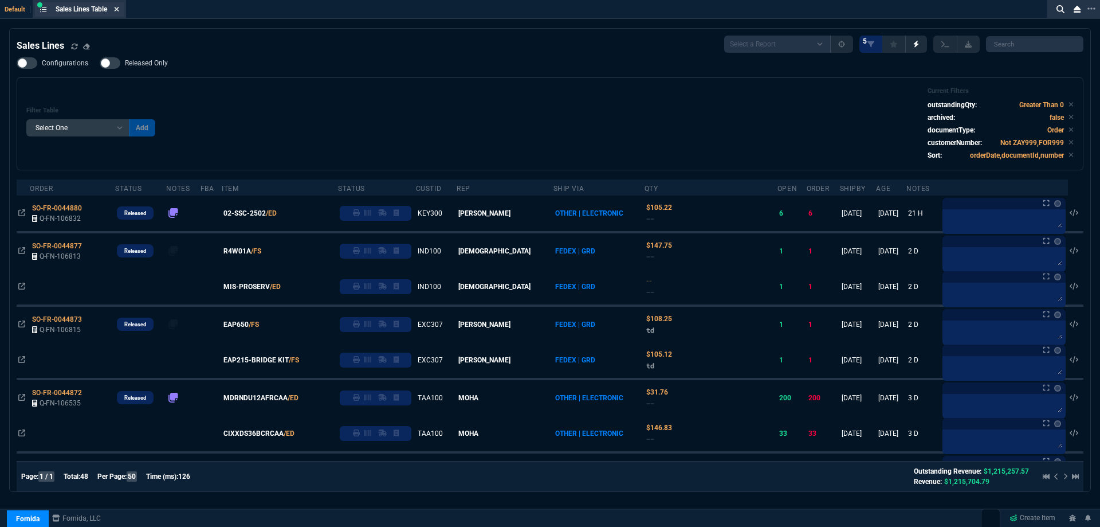
click at [119, 12] on icon at bounding box center [116, 9] width 5 height 7
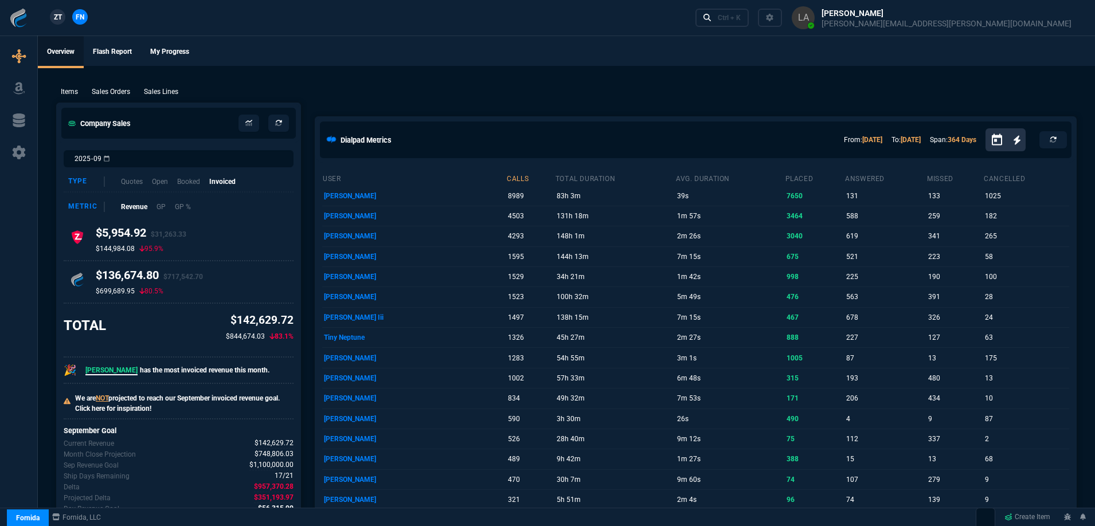
click at [62, 18] on span "ZT" at bounding box center [58, 17] width 8 height 10
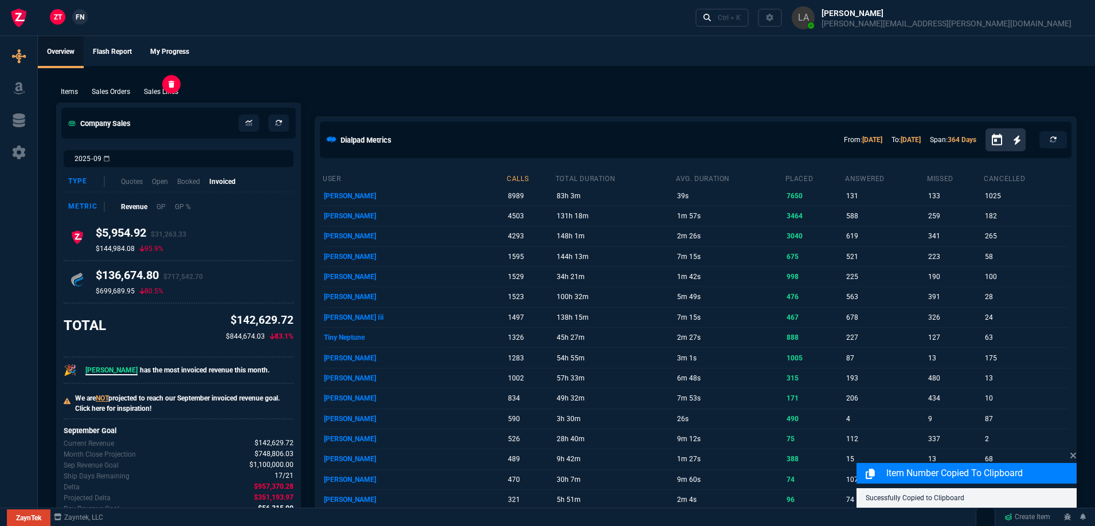
click at [163, 89] on p "Sales Lines" at bounding box center [161, 92] width 34 height 10
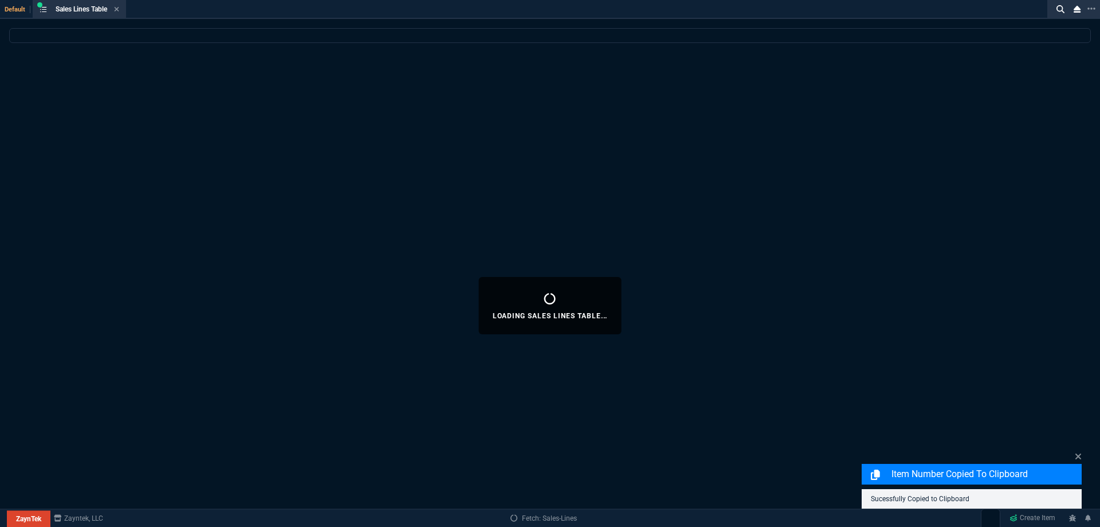
select select
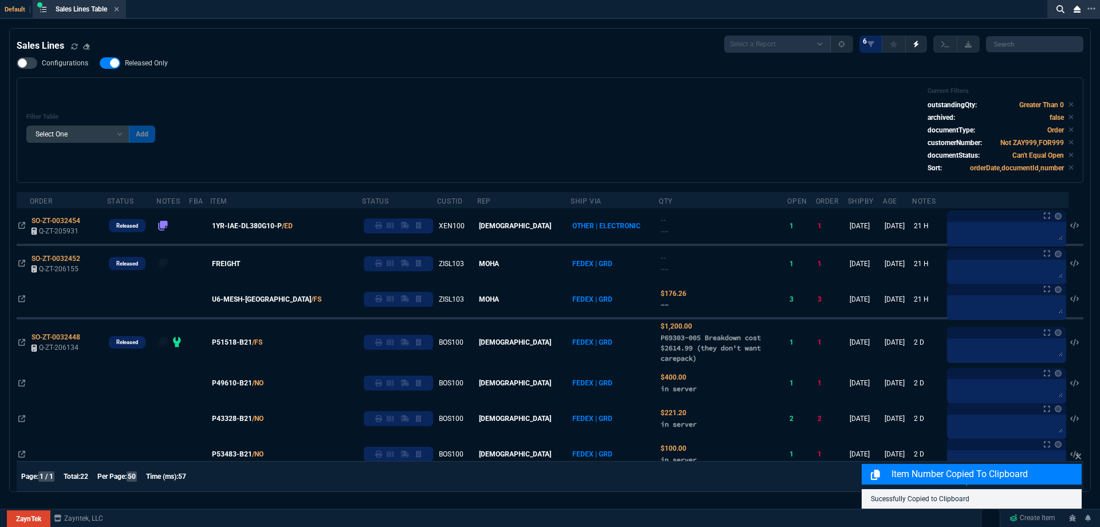
click at [125, 68] on span "Released Only" at bounding box center [146, 62] width 43 height 9
click at [100, 64] on input "Released Only" at bounding box center [99, 63] width 1 height 1
checkbox input "false"
click at [227, 72] on div "Configurations Released Only Filter Table Select One Add Filter () Age () ATS (…" at bounding box center [550, 119] width 1067 height 125
